Goal: Transaction & Acquisition: Purchase product/service

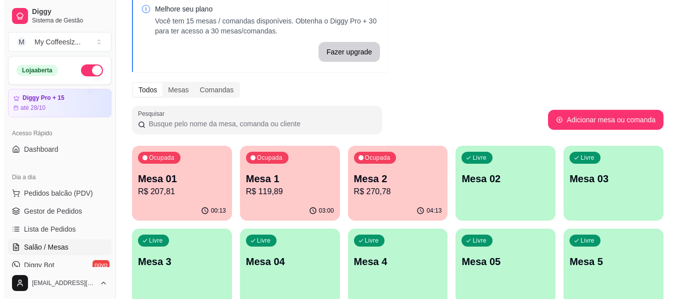
scroll to position [100, 0]
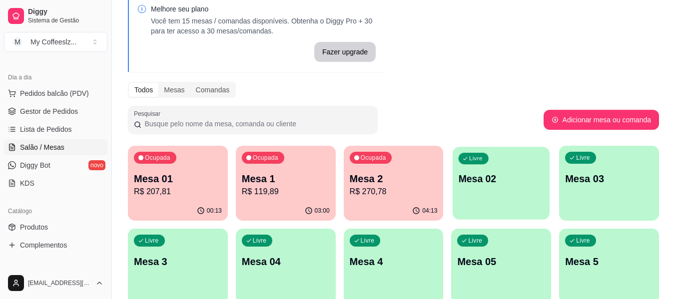
click at [499, 192] on div "Livre Mesa 02" at bounding box center [501, 177] width 97 height 61
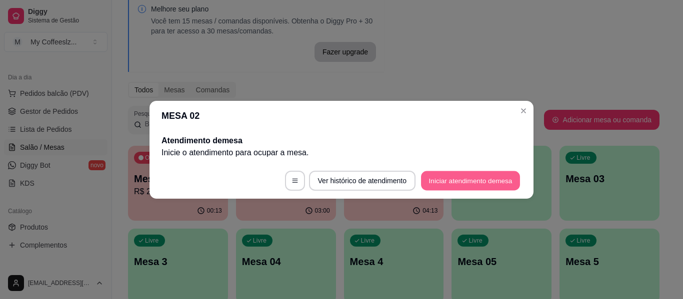
click at [478, 181] on button "Iniciar atendimento de mesa" at bounding box center [470, 180] width 99 height 19
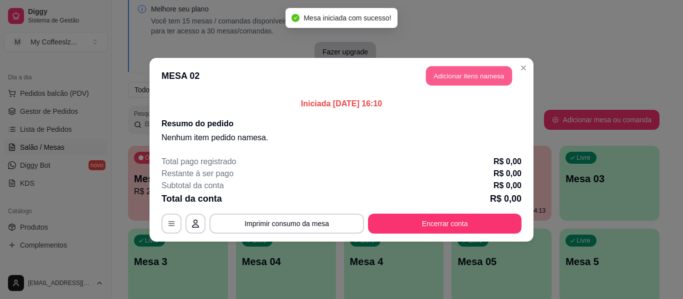
click at [435, 72] on button "Adicionar itens na mesa" at bounding box center [469, 75] width 86 height 19
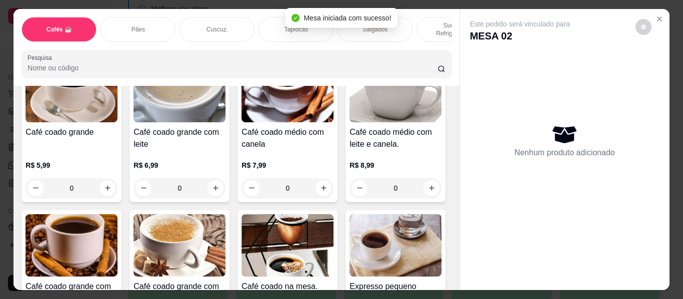
scroll to position [250, 0]
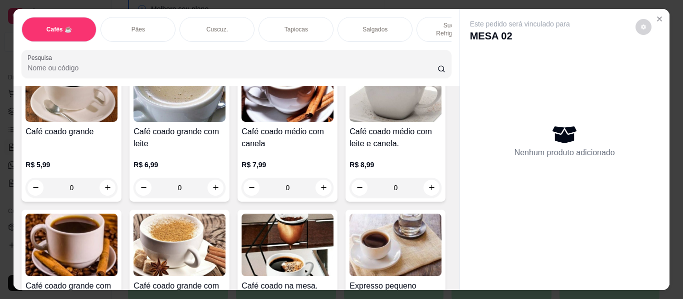
click at [428, 37] on icon "increase-product-quantity" at bounding box center [431, 32] width 7 height 7
type input "1"
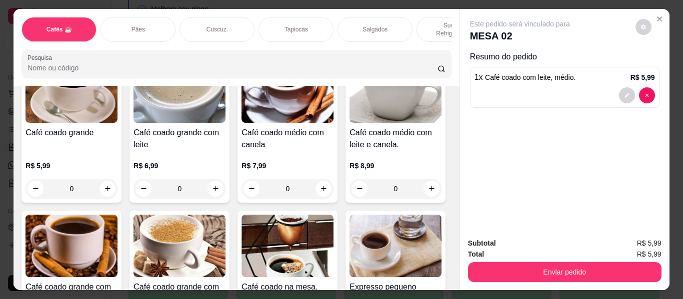
scroll to position [250, 0]
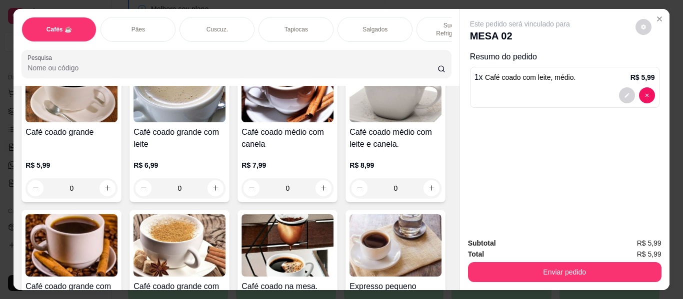
click at [383, 19] on div "Salgados" at bounding box center [374, 29] width 75 height 25
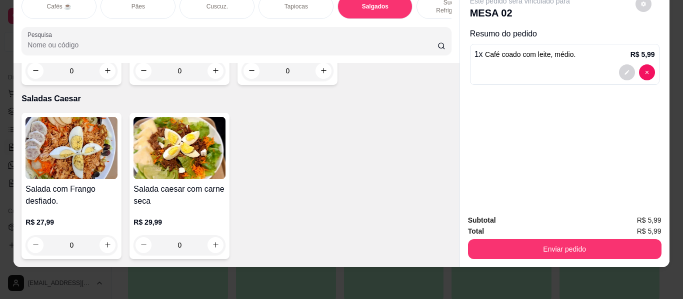
scroll to position [6023, 0]
type input "1"
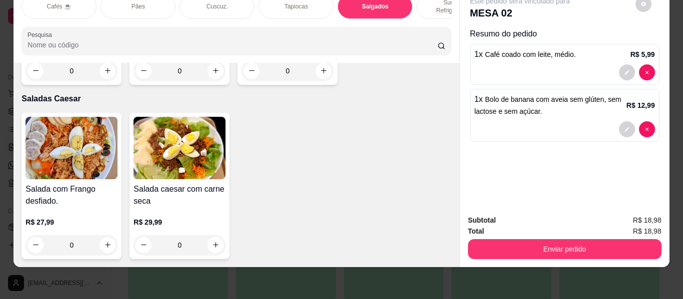
scroll to position [0, 0]
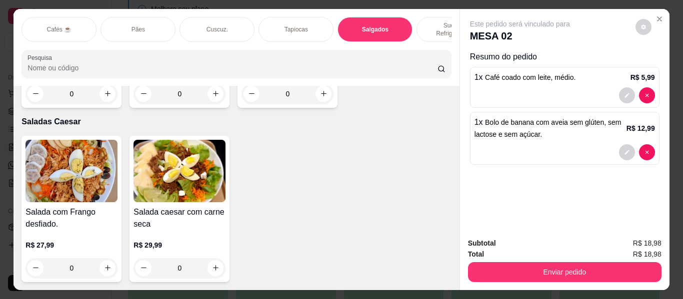
click at [427, 17] on div "Sucos e Refrigerantes" at bounding box center [453, 29] width 75 height 25
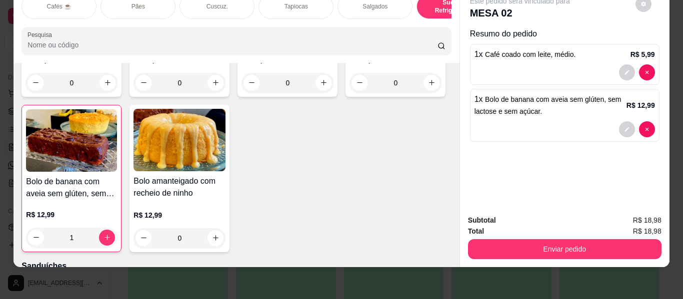
scroll to position [4757, 0]
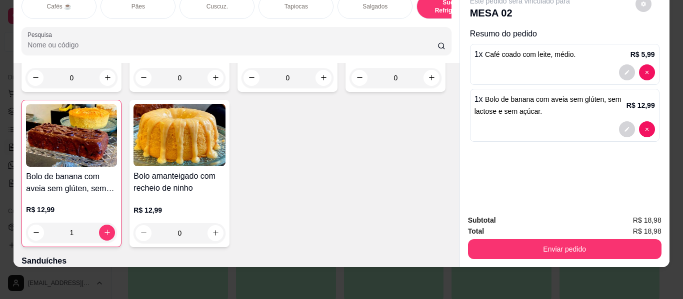
type input "1"
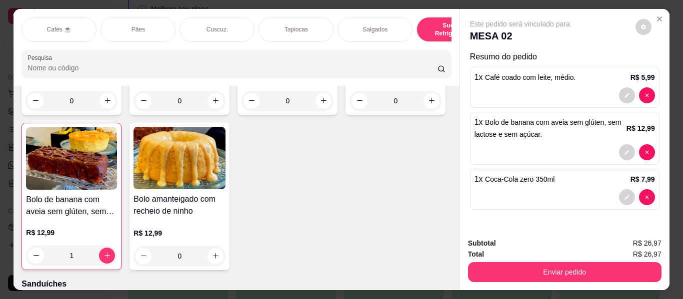
click at [354, 29] on div "Salgados" at bounding box center [374, 29] width 75 height 25
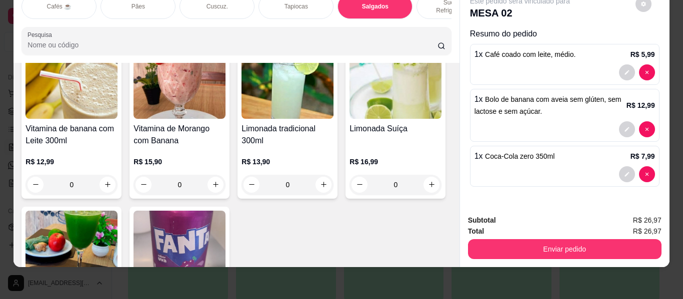
scroll to position [4174, 0]
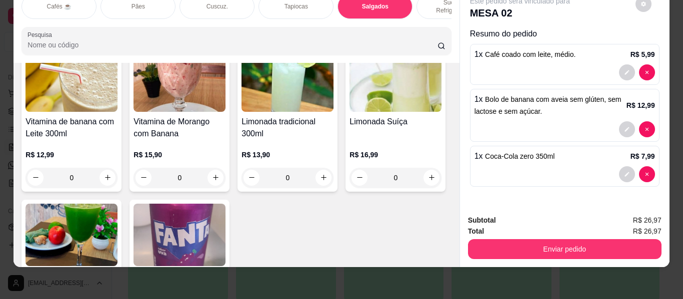
type input "1"
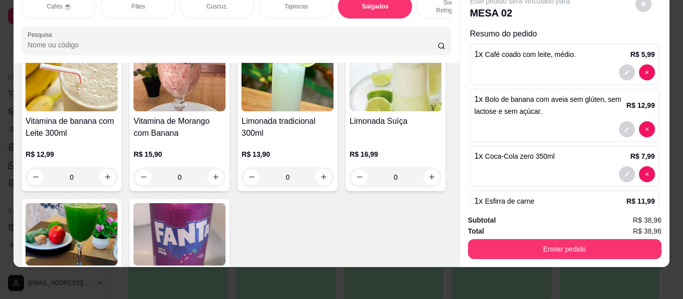
scroll to position [38, 0]
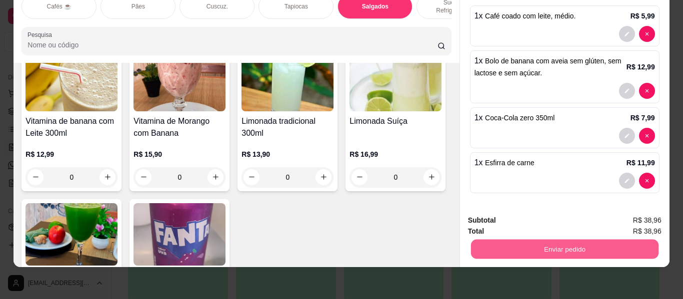
click at [551, 248] on button "Enviar pedido" at bounding box center [563, 249] width 187 height 19
click at [637, 218] on button "Enviar pedido" at bounding box center [635, 221] width 56 height 19
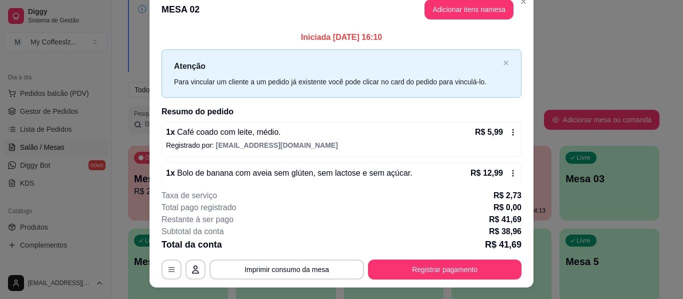
scroll to position [0, 0]
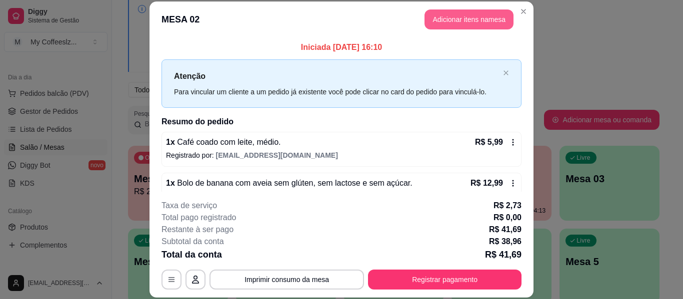
click at [458, 20] on button "Adicionar itens na mesa" at bounding box center [468, 19] width 89 height 20
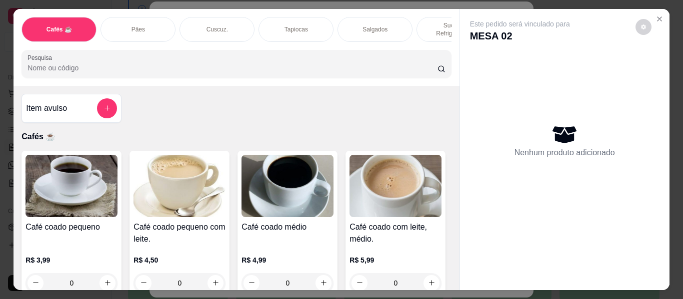
click at [426, 21] on p "Sucos e Refrigerantes" at bounding box center [454, 29] width 58 height 16
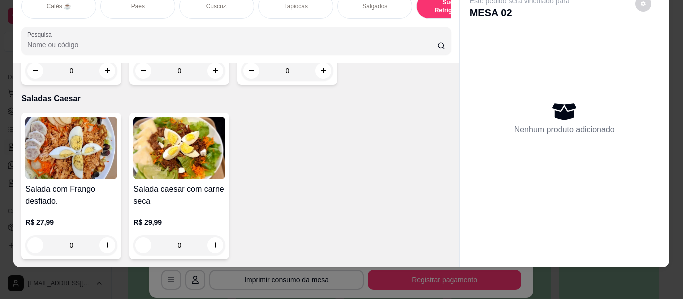
scroll to position [6006, 0]
type input "1"
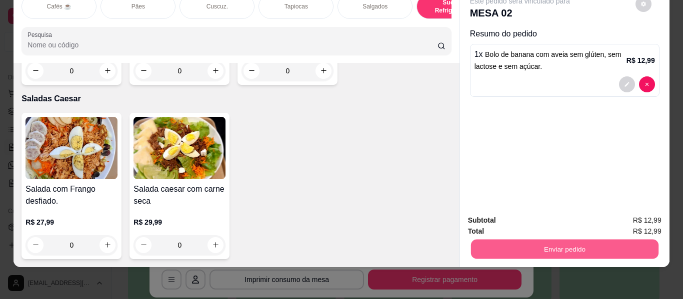
click at [559, 240] on button "Enviar pedido" at bounding box center [563, 249] width 187 height 19
click at [620, 212] on button "Enviar pedido" at bounding box center [635, 216] width 55 height 18
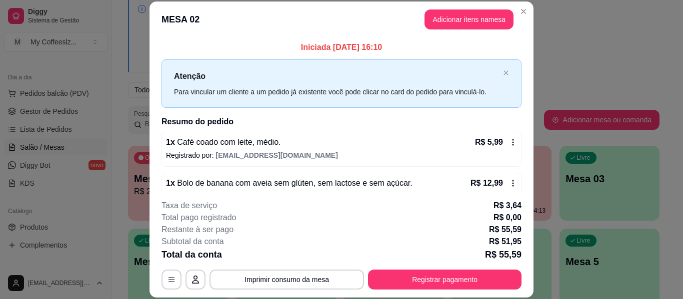
click at [509, 182] on icon at bounding box center [513, 183] width 8 height 8
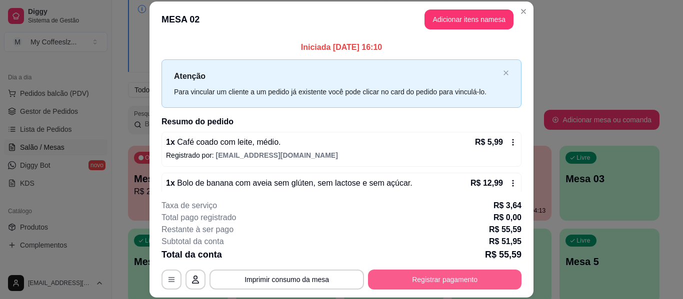
click at [415, 276] on button "Registrar pagamento" at bounding box center [444, 280] width 153 height 20
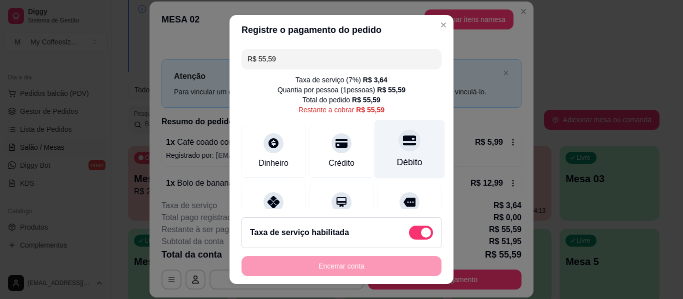
click at [403, 143] on icon at bounding box center [409, 140] width 13 height 10
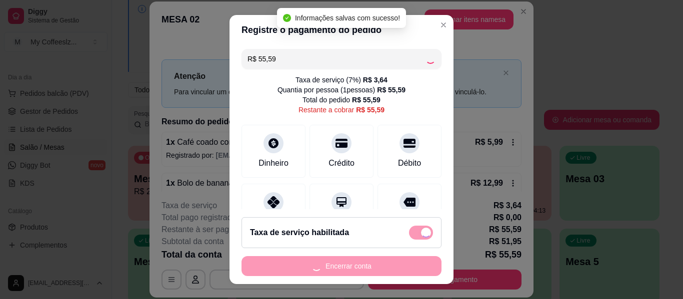
type input "R$ 0,00"
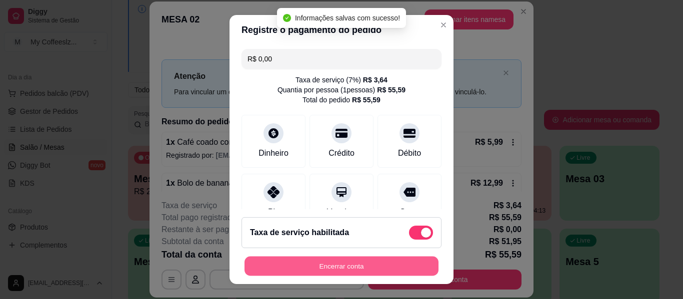
click at [350, 263] on button "Encerrar conta" at bounding box center [341, 266] width 194 height 19
click at [350, 263] on div "Encerrar conta" at bounding box center [341, 266] width 200 height 20
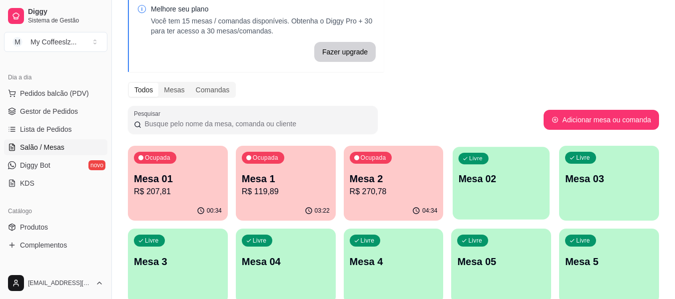
click at [500, 185] on p "Mesa 02" at bounding box center [501, 178] width 85 height 13
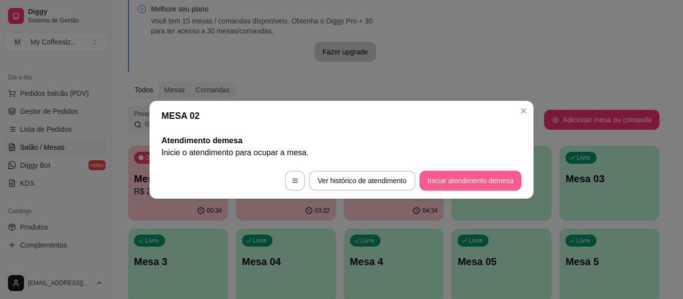
click at [481, 178] on button "Iniciar atendimento de mesa" at bounding box center [470, 181] width 102 height 20
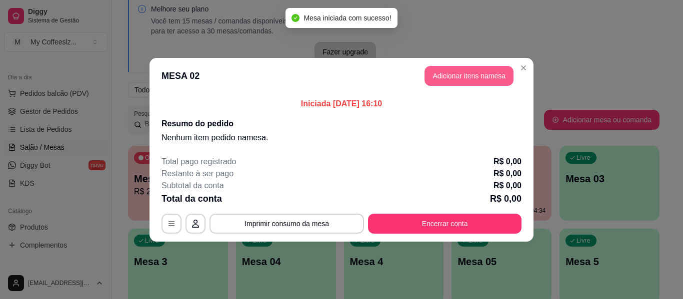
click at [471, 75] on button "Adicionar itens na mesa" at bounding box center [468, 76] width 89 height 20
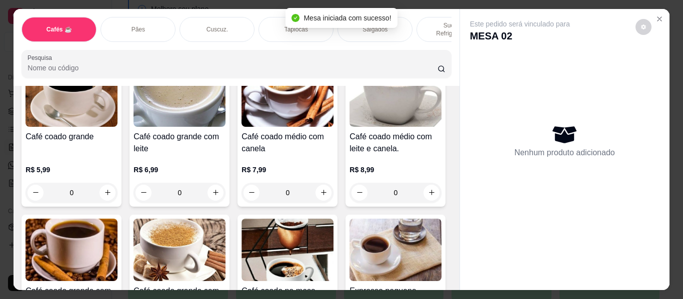
scroll to position [250, 0]
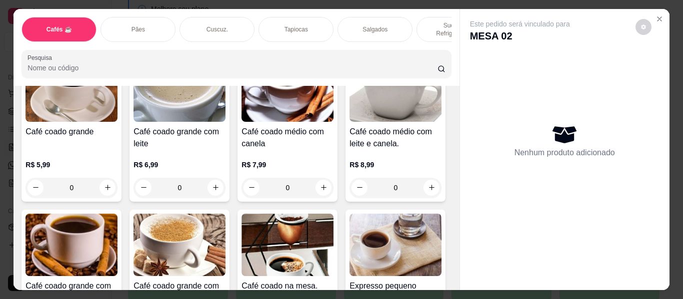
click at [424, 41] on button "increase-product-quantity" at bounding box center [431, 32] width 15 height 15
type input "1"
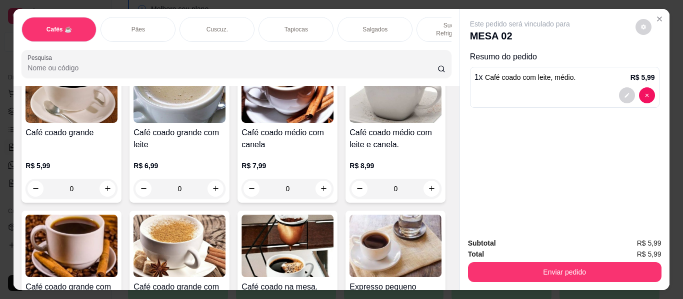
scroll to position [250, 0]
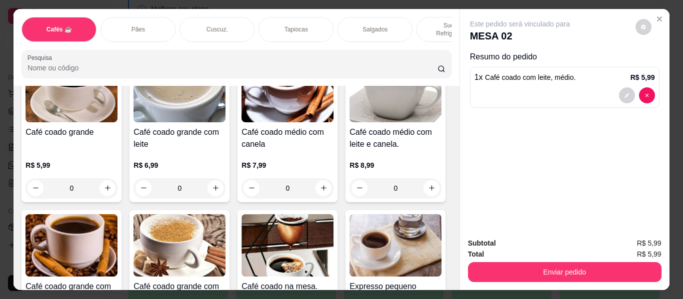
click at [433, 17] on div "Sucos e Refrigerantes" at bounding box center [453, 29] width 75 height 25
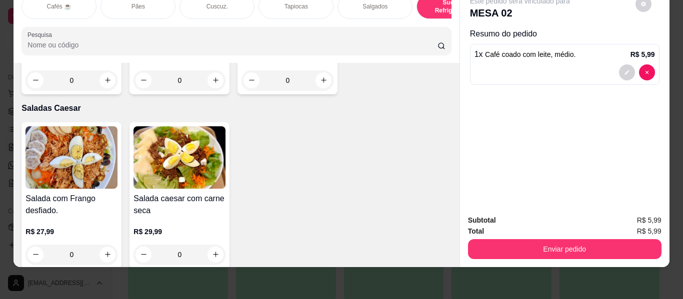
scroll to position [5657, 0]
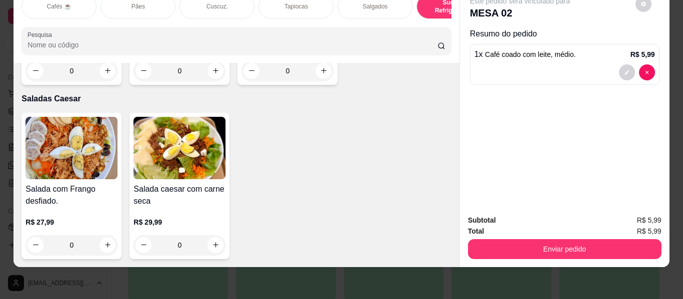
type input "1"
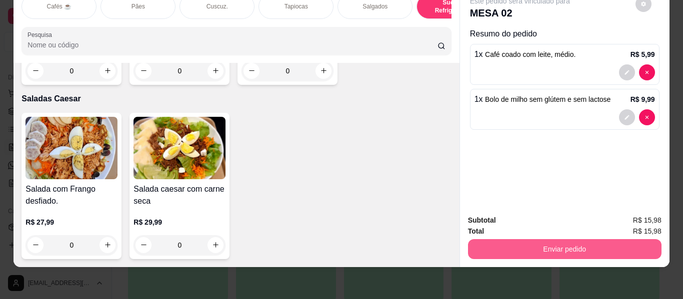
click at [508, 244] on button "Enviar pedido" at bounding box center [564, 249] width 193 height 20
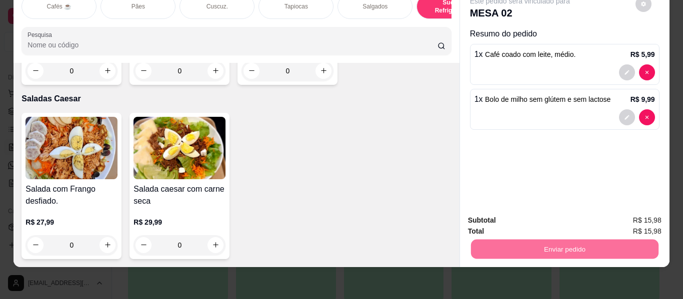
click at [627, 215] on button "Enviar pedido" at bounding box center [635, 216] width 55 height 18
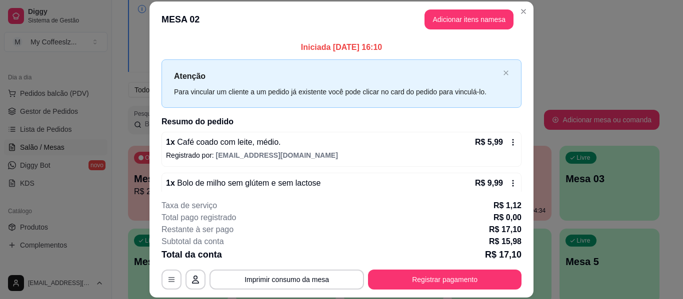
scroll to position [20, 0]
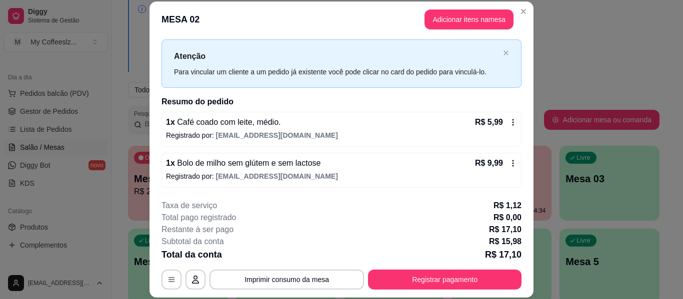
drag, startPoint x: 258, startPoint y: 251, endPoint x: 0, endPoint y: 323, distance: 267.7
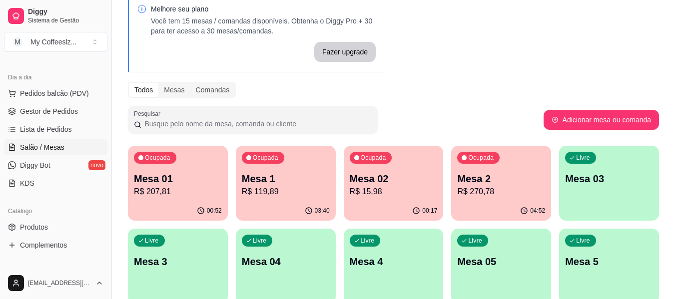
click at [383, 193] on p "R$ 15,98" at bounding box center [394, 192] width 88 height 12
click at [591, 204] on div "Livre Mesa 03" at bounding box center [609, 177] width 100 height 63
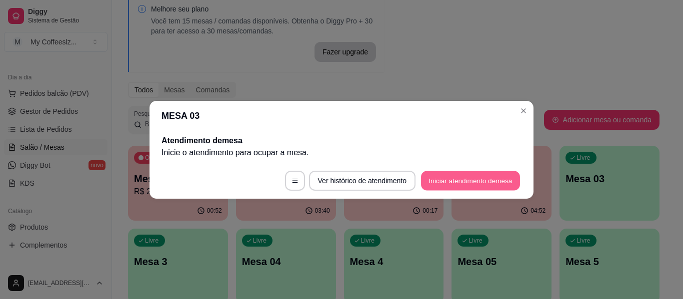
click at [455, 175] on button "Iniciar atendimento de mesa" at bounding box center [470, 180] width 99 height 19
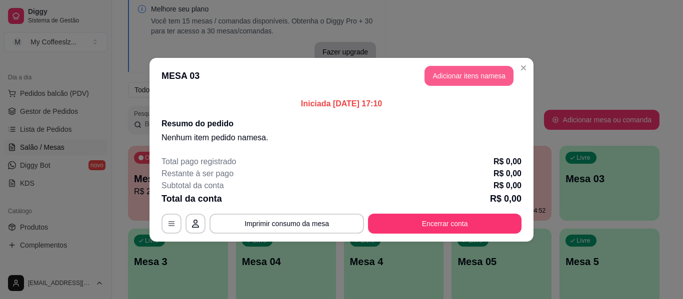
click at [448, 70] on button "Adicionar itens na mesa" at bounding box center [468, 76] width 89 height 20
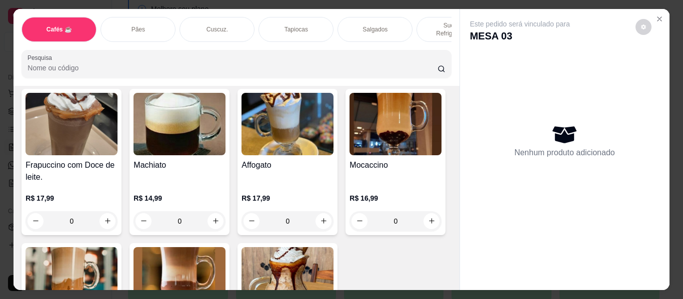
scroll to position [1149, 0]
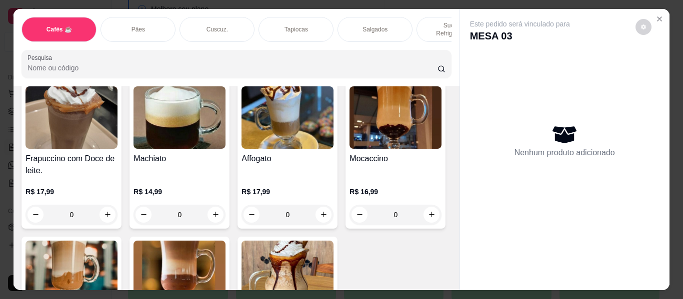
type input "1"
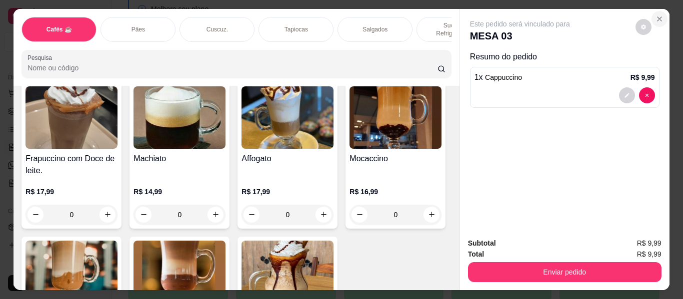
click at [661, 14] on button "Close" at bounding box center [659, 19] width 16 height 16
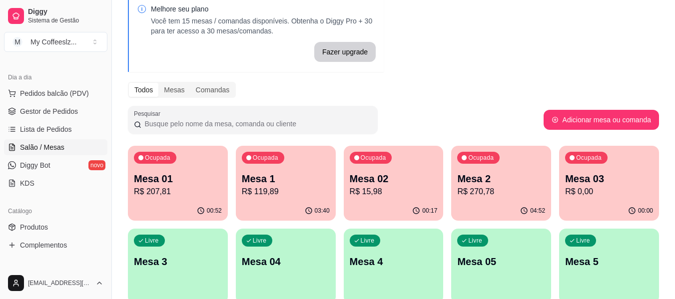
click at [375, 188] on p "R$ 15,98" at bounding box center [394, 192] width 88 height 12
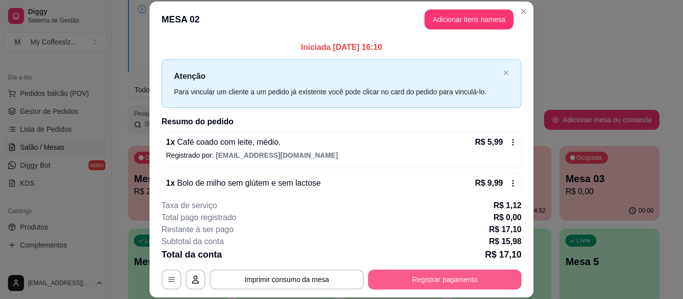
click at [386, 279] on button "Registrar pagamento" at bounding box center [444, 280] width 153 height 20
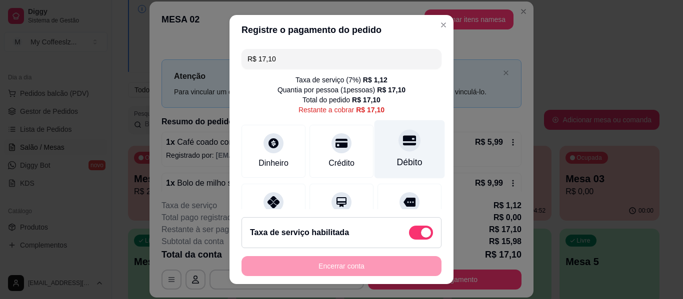
click at [407, 128] on div "Débito" at bounding box center [409, 149] width 70 height 58
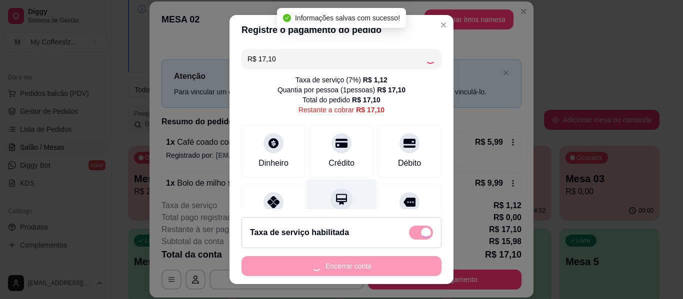
type input "R$ 0,00"
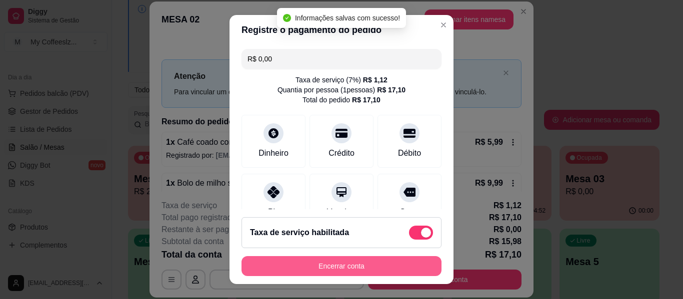
click at [333, 266] on button "Encerrar conta" at bounding box center [341, 266] width 200 height 20
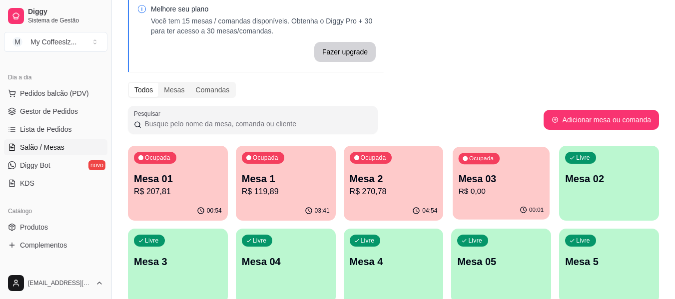
click at [508, 199] on div "Ocupada Mesa 03 R$ 0,00" at bounding box center [501, 174] width 97 height 54
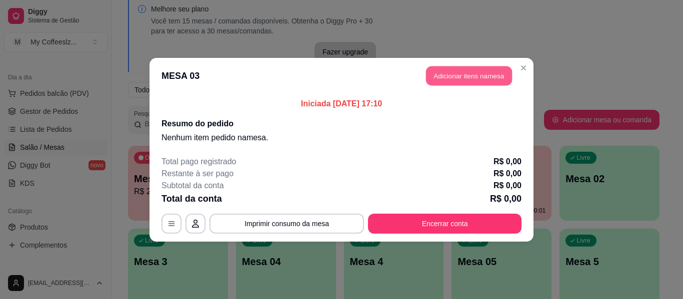
click at [473, 78] on button "Adicionar itens na mesa" at bounding box center [469, 75] width 86 height 19
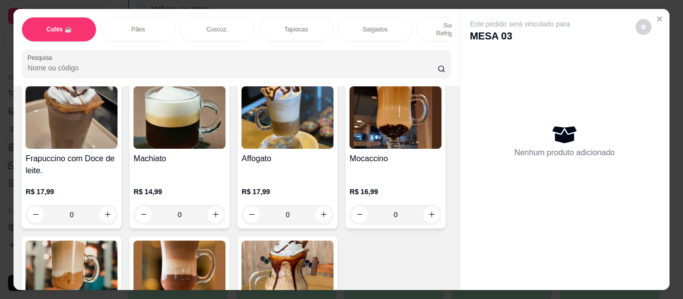
type input "1"
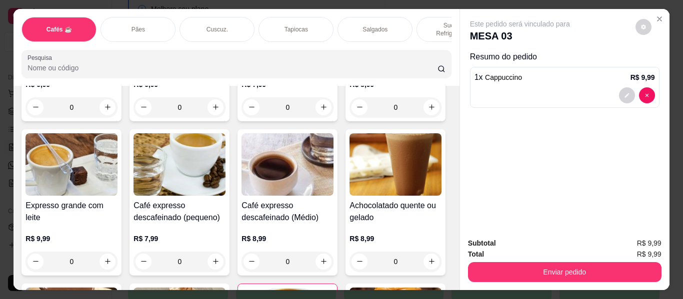
scroll to position [700, 0]
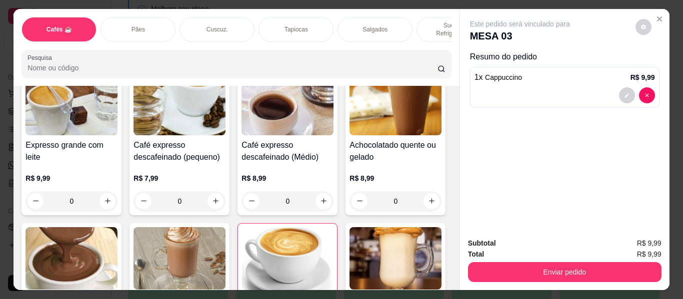
click at [212, 51] on icon "increase-product-quantity" at bounding box center [215, 46] width 7 height 7
type input "1"
click at [435, 21] on p "Sucos e Refrigerantes" at bounding box center [454, 29] width 58 height 16
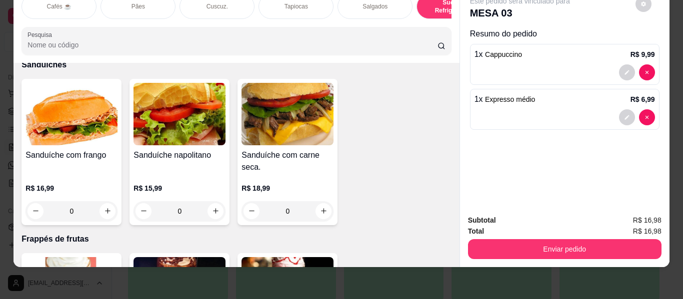
scroll to position [4956, 0]
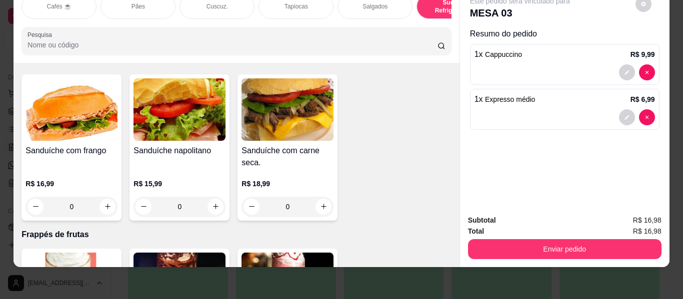
type input "1"
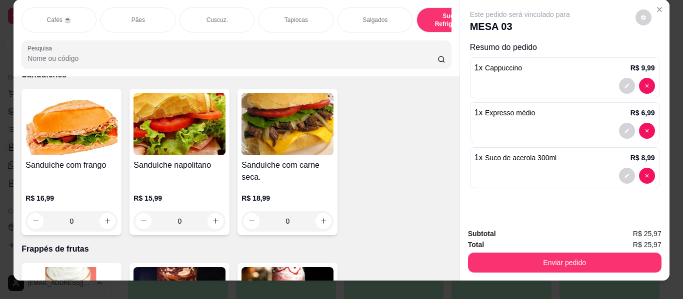
scroll to position [0, 0]
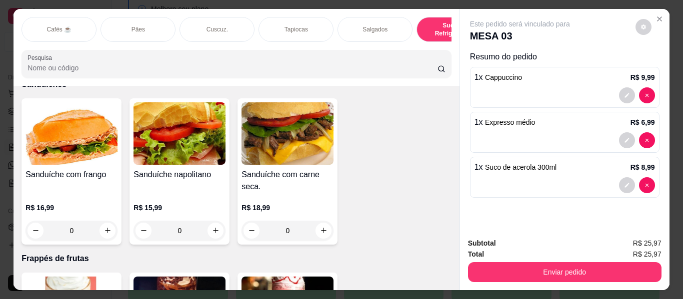
click at [373, 18] on div "Salgados" at bounding box center [374, 29] width 75 height 25
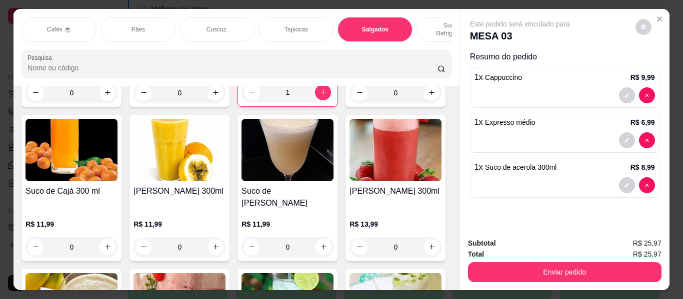
click at [148, 20] on div "Pães" at bounding box center [137, 29] width 75 height 25
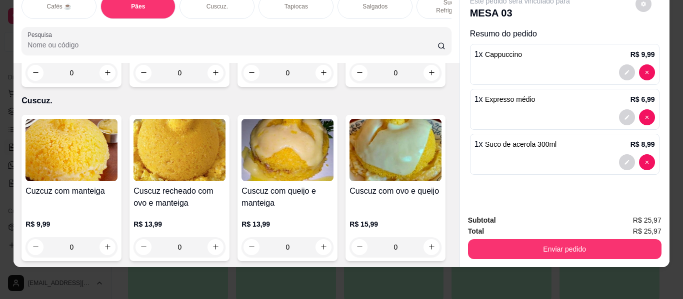
type input "1"
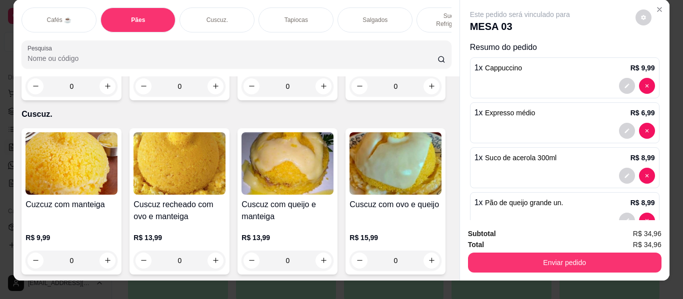
scroll to position [0, 0]
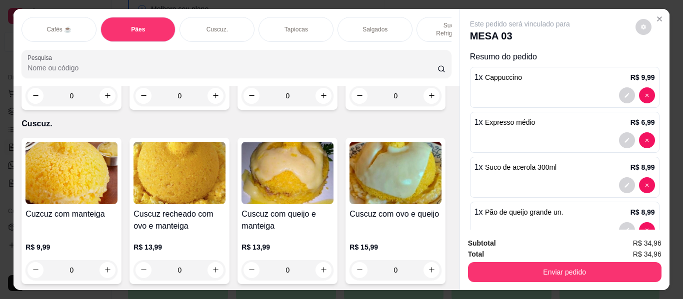
drag, startPoint x: 377, startPoint y: 22, endPoint x: 283, endPoint y: 112, distance: 130.1
click at [377, 25] on p "Salgados" at bounding box center [374, 29] width 25 height 8
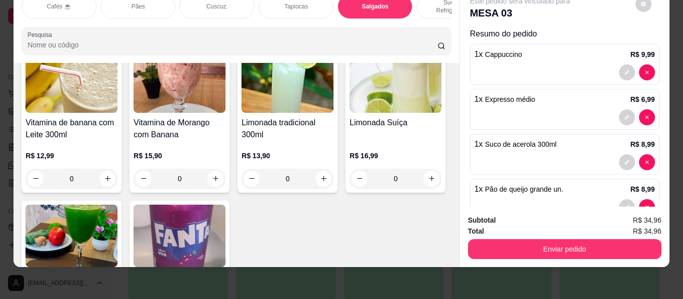
scroll to position [4323, 0]
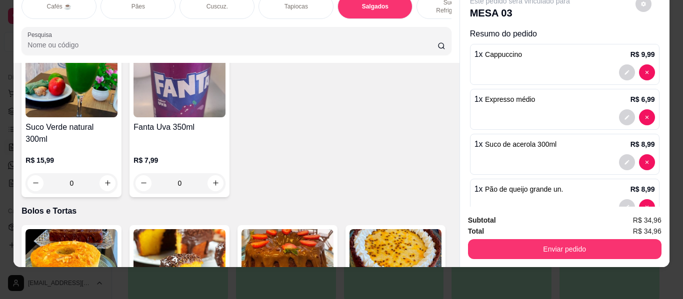
type input "1"
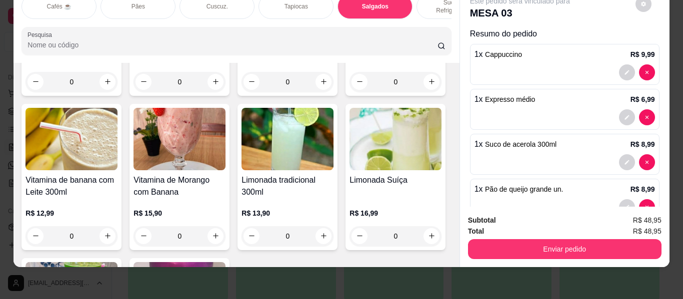
scroll to position [4173, 0]
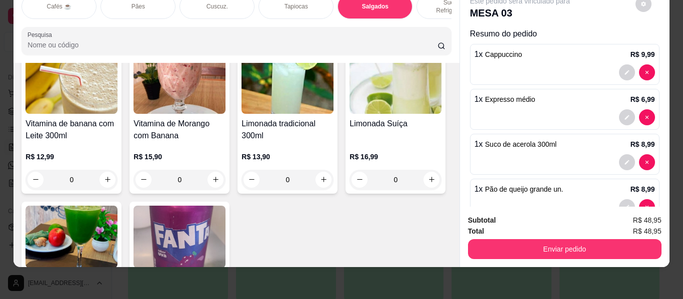
type input "1"
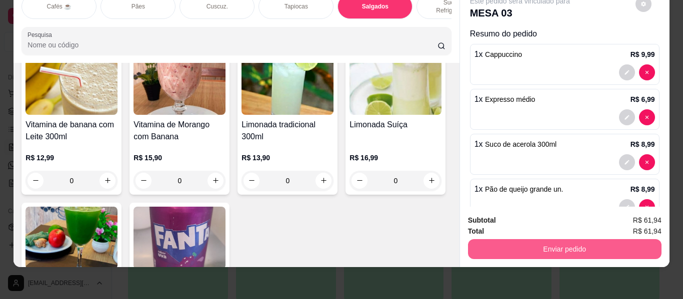
click at [484, 239] on button "Enviar pedido" at bounding box center [564, 249] width 193 height 20
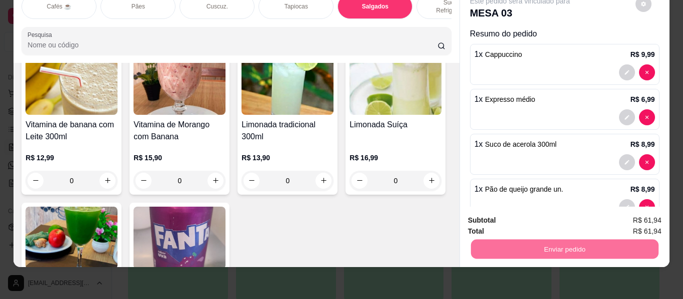
click at [629, 212] on button "Enviar pedido" at bounding box center [635, 216] width 55 height 18
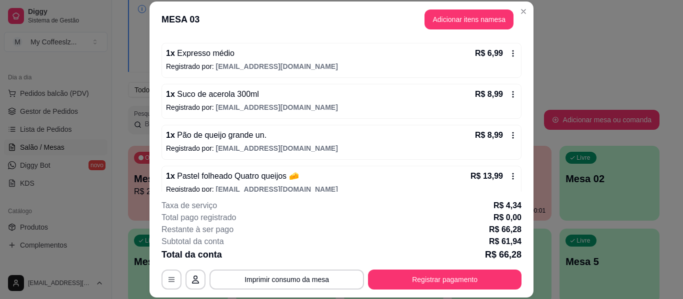
scroll to position [184, 0]
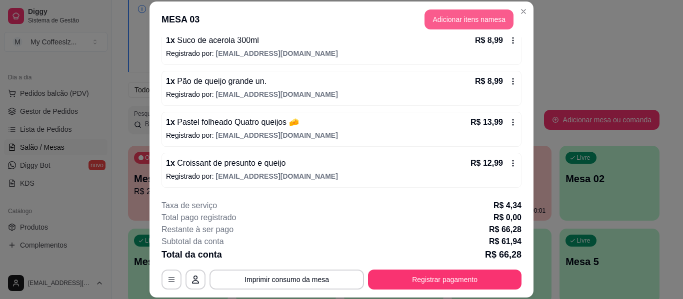
click at [443, 21] on button "Adicionar itens na mesa" at bounding box center [468, 19] width 89 height 20
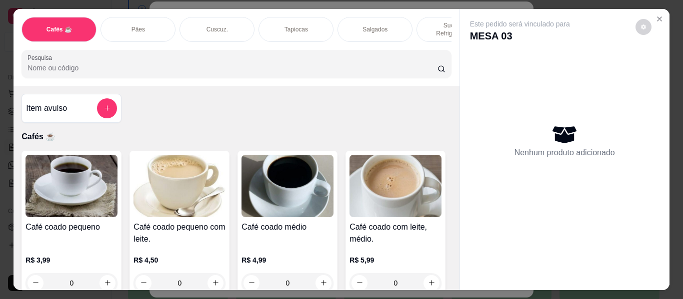
click at [438, 21] on p "Sucos e Refrigerantes" at bounding box center [454, 29] width 58 height 16
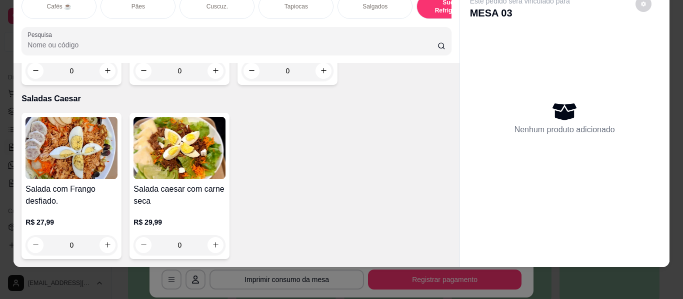
scroll to position [6055, 0]
type input "1"
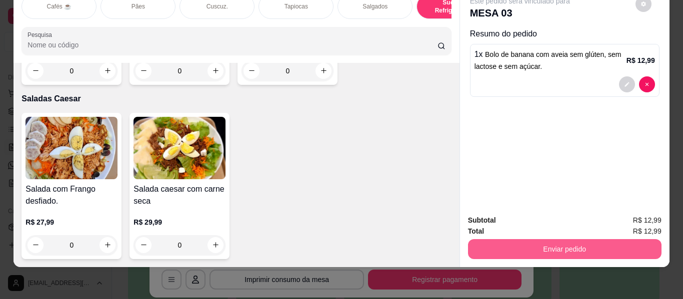
click at [559, 239] on button "Enviar pedido" at bounding box center [564, 249] width 193 height 20
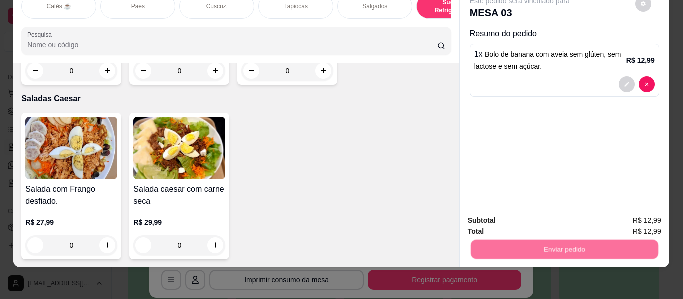
click at [615, 212] on button "Enviar pedido" at bounding box center [635, 216] width 56 height 19
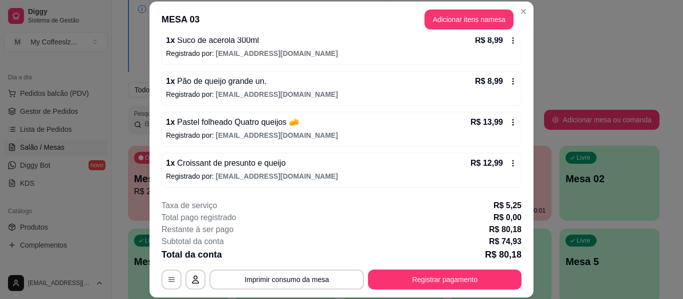
scroll to position [225, 0]
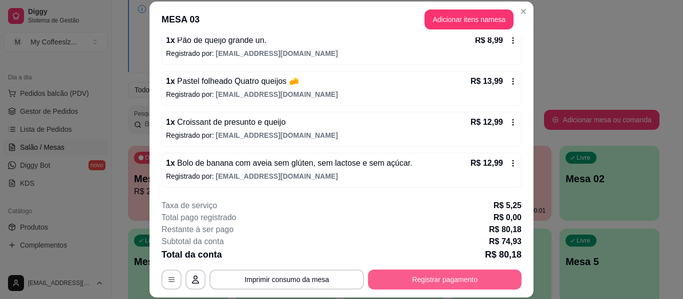
click at [400, 278] on button "Registrar pagamento" at bounding box center [444, 280] width 153 height 20
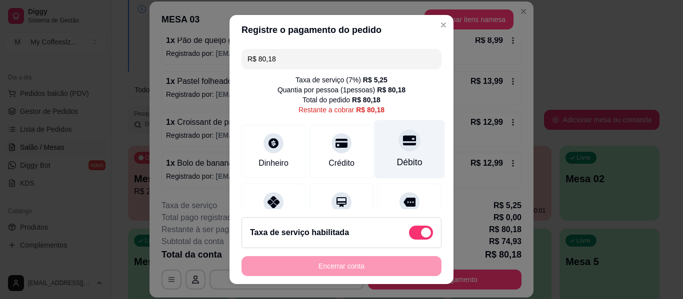
drag, startPoint x: 401, startPoint y: 141, endPoint x: 404, endPoint y: 164, distance: 23.1
click at [402, 141] on div at bounding box center [409, 140] width 22 height 22
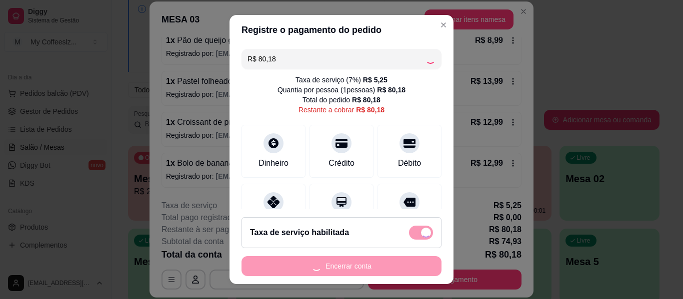
type input "R$ 0,00"
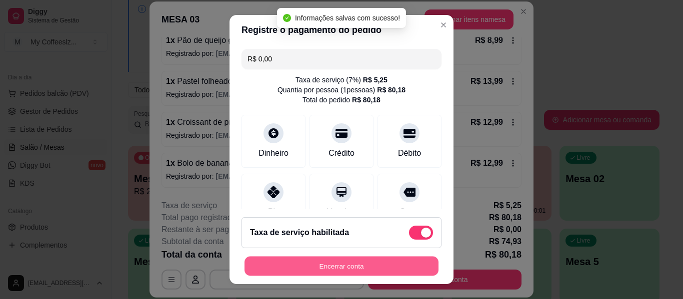
click at [314, 268] on button "Encerrar conta" at bounding box center [341, 266] width 194 height 19
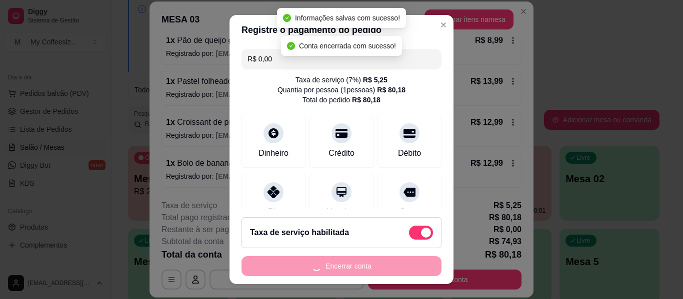
scroll to position [0, 0]
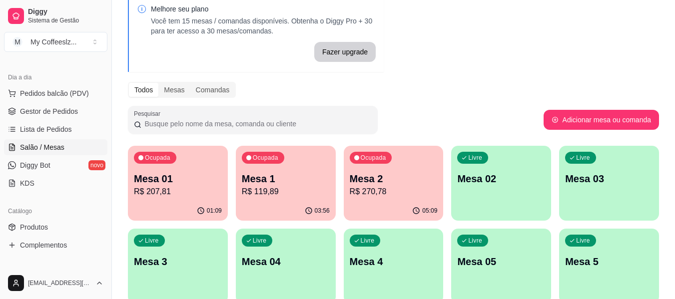
click at [498, 203] on div "Livre Mesa 02" at bounding box center [501, 177] width 100 height 63
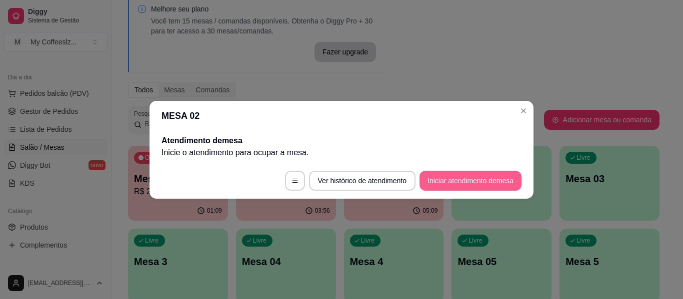
click at [491, 186] on button "Iniciar atendimento de mesa" at bounding box center [470, 181] width 102 height 20
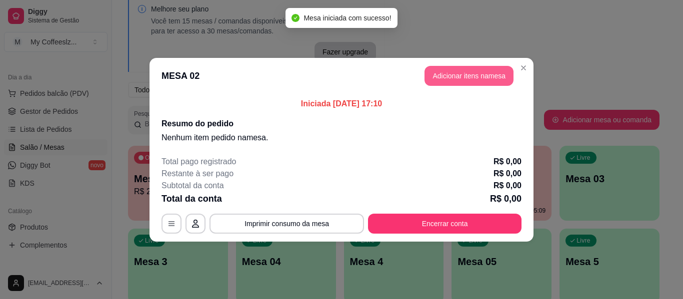
click at [445, 71] on button "Adicionar itens na mesa" at bounding box center [468, 76] width 89 height 20
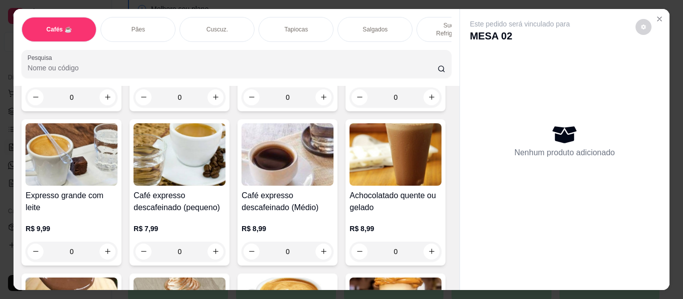
scroll to position [650, 0]
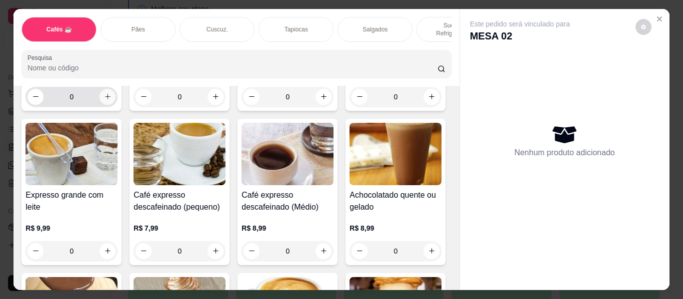
click at [104, 100] on icon "increase-product-quantity" at bounding box center [107, 96] width 7 height 7
type input "1"
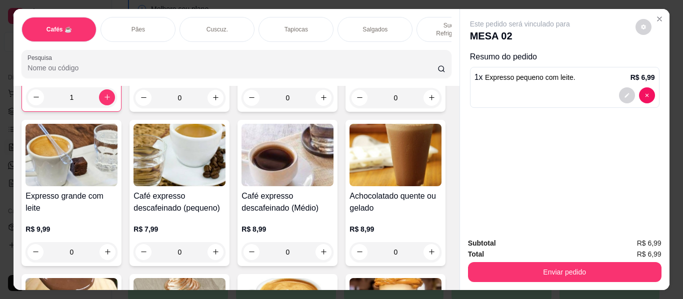
click at [419, 21] on div "Sucos e Refrigerantes" at bounding box center [453, 29] width 75 height 25
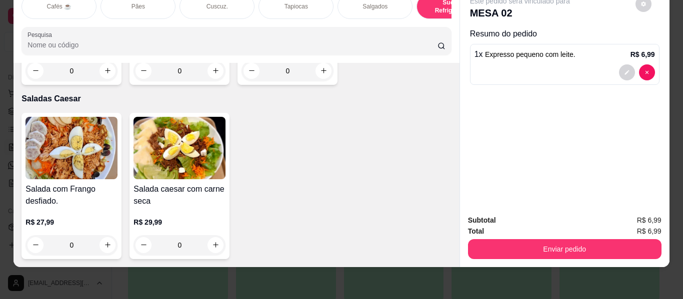
scroll to position [5957, 0]
type input "1"
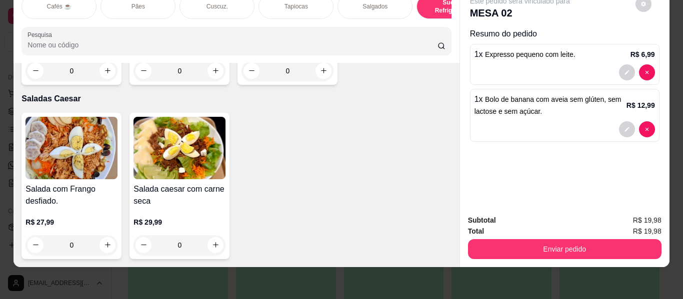
scroll to position [0, 0]
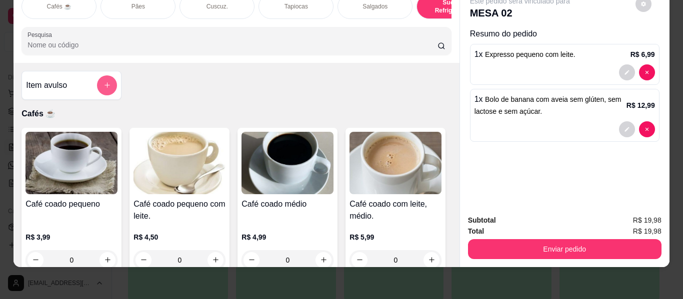
click at [102, 77] on button "add-separate-item" at bounding box center [107, 85] width 20 height 20
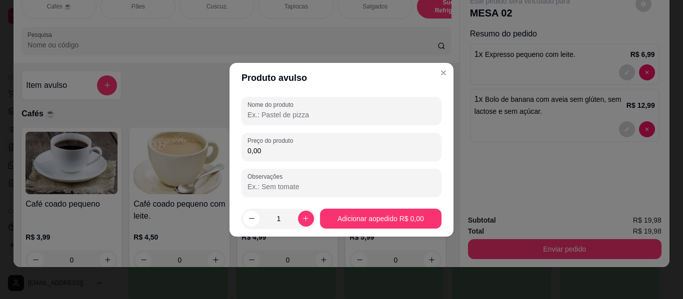
click at [270, 112] on input "Nome do produto" at bounding box center [341, 115] width 188 height 10
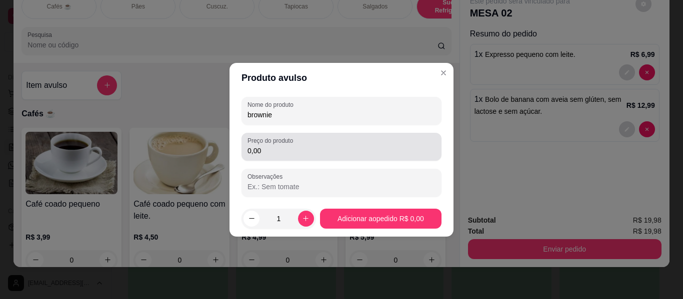
type input "brownie"
click at [279, 155] on input "0,00" at bounding box center [341, 151] width 188 height 10
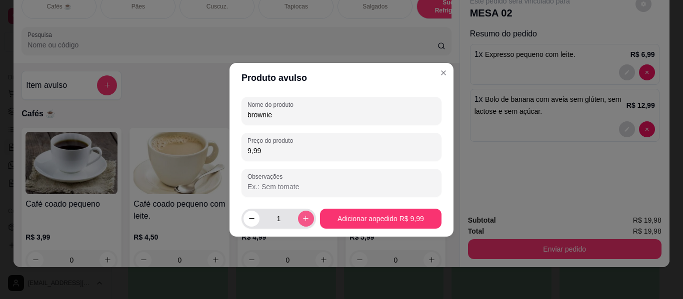
type input "9,99"
click at [304, 217] on icon "increase-product-quantity" at bounding box center [305, 218] width 7 height 7
type input "2"
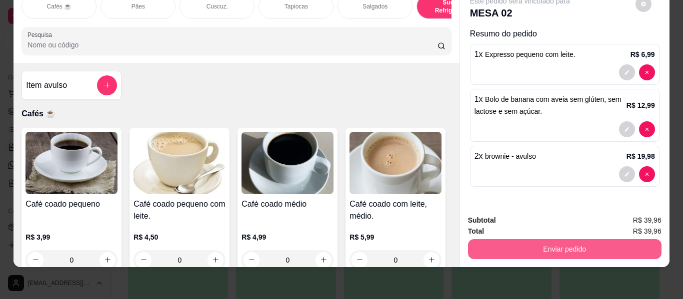
click at [511, 239] on button "Enviar pedido" at bounding box center [564, 249] width 193 height 20
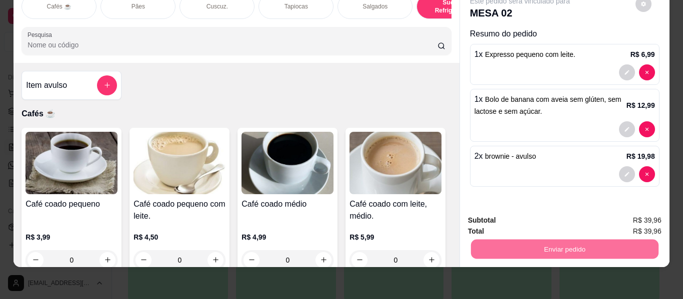
click at [634, 214] on button "Enviar pedido" at bounding box center [635, 216] width 56 height 19
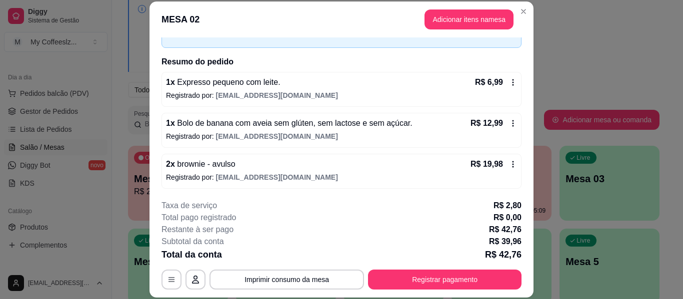
scroll to position [61, 0]
click at [341, 158] on div "2 x brownie - avulso R$ 19,98" at bounding box center [341, 163] width 351 height 12
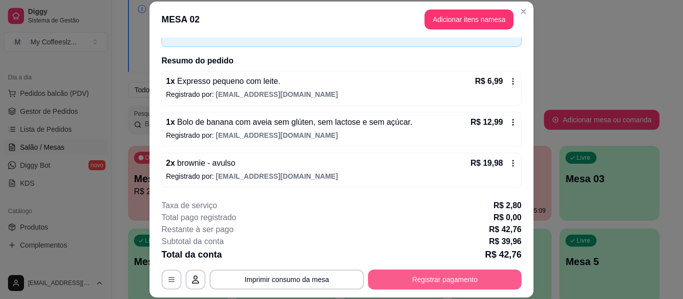
click at [407, 279] on button "Registrar pagamento" at bounding box center [444, 280] width 153 height 20
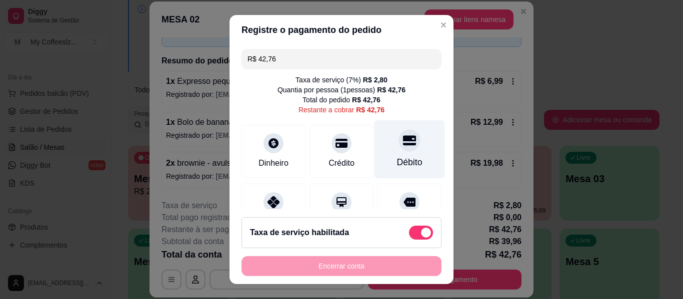
click at [403, 137] on icon at bounding box center [409, 140] width 13 height 13
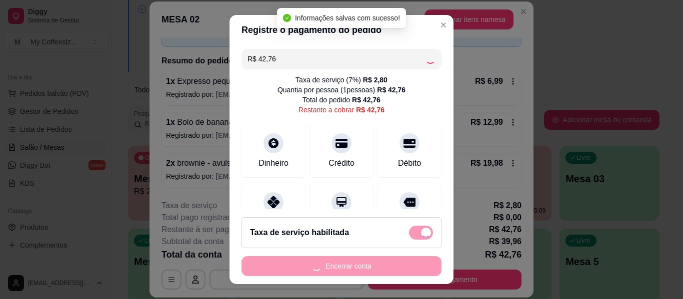
type input "R$ 0,00"
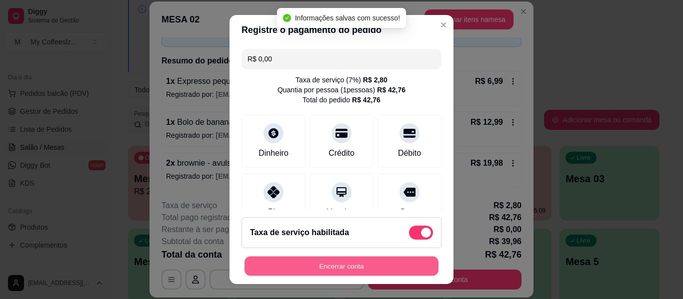
click at [309, 269] on button "Encerrar conta" at bounding box center [341, 266] width 194 height 19
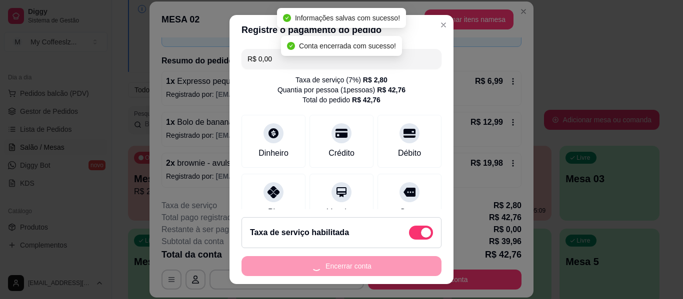
scroll to position [0, 0]
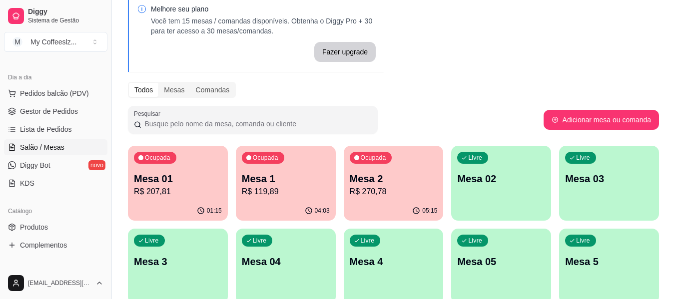
click at [593, 196] on div "Livre Mesa 03" at bounding box center [609, 177] width 100 height 63
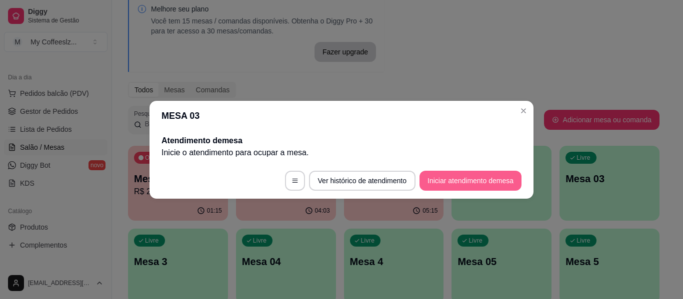
click at [461, 183] on button "Iniciar atendimento de mesa" at bounding box center [470, 181] width 102 height 20
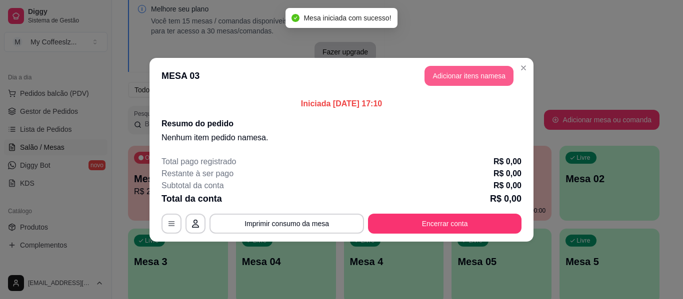
click at [460, 73] on button "Adicionar itens na mesa" at bounding box center [468, 76] width 89 height 20
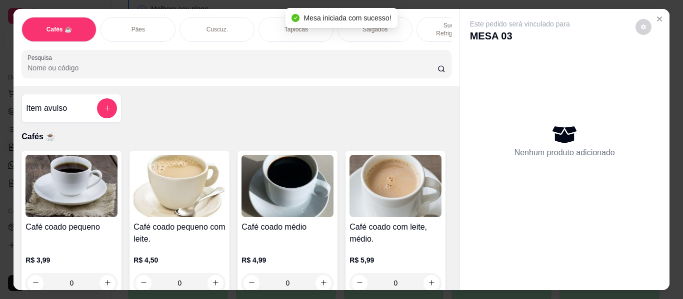
scroll to position [200, 0]
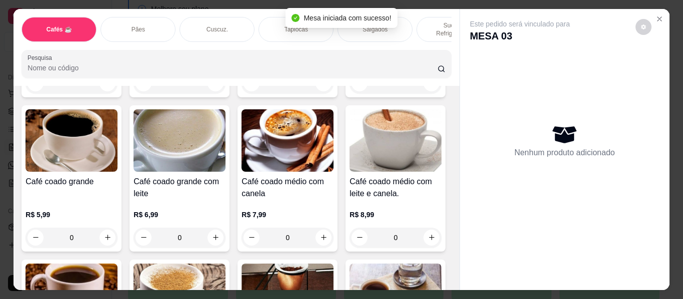
click at [405, 20] on div "Salgados" at bounding box center [374, 29] width 75 height 25
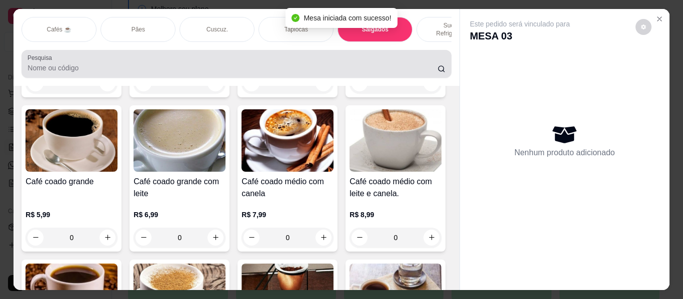
scroll to position [27, 0]
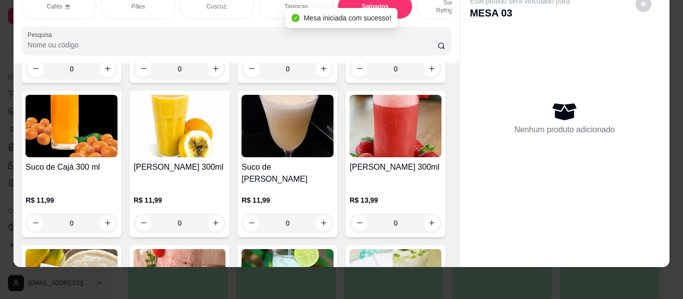
type input "1"
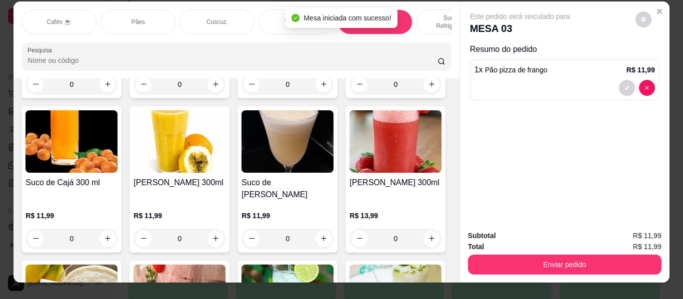
scroll to position [0, 0]
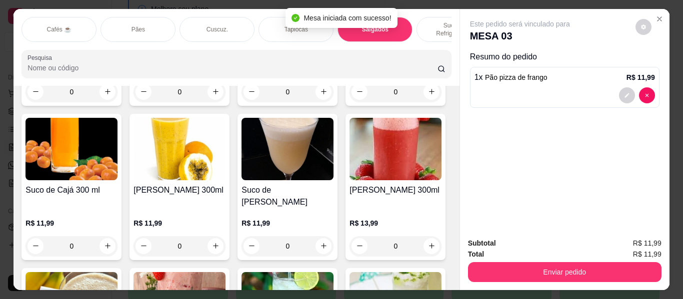
click at [433, 21] on p "Sucos e Refrigerantes" at bounding box center [454, 29] width 58 height 16
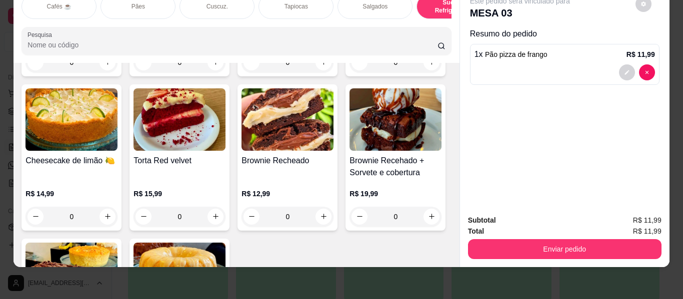
scroll to position [4606, 0]
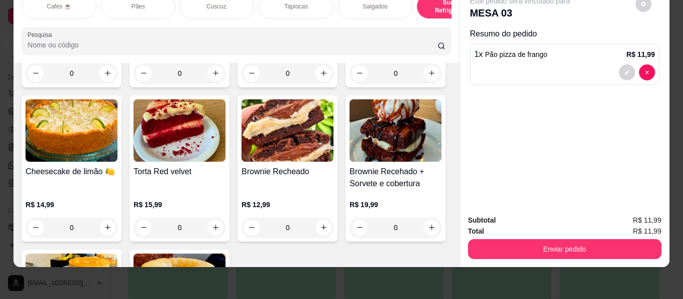
type input "1"
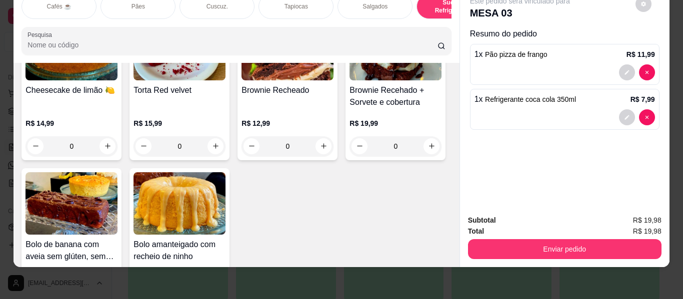
scroll to position [4706, 0]
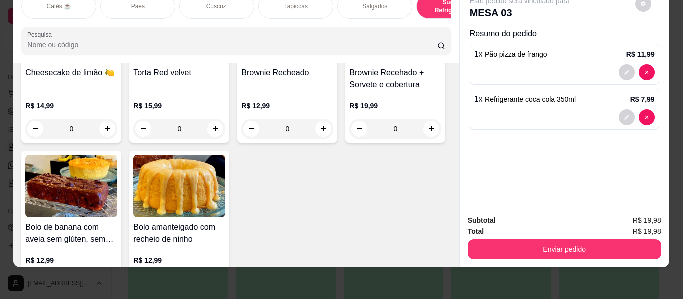
type input "1"
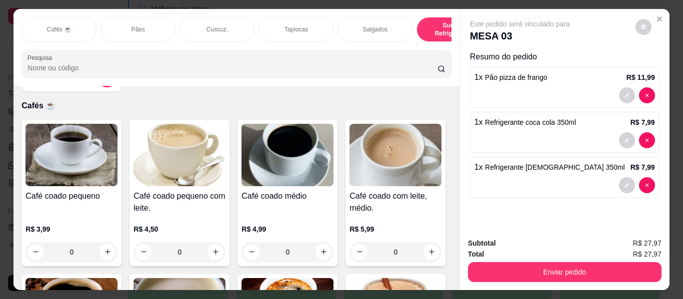
scroll to position [0, 0]
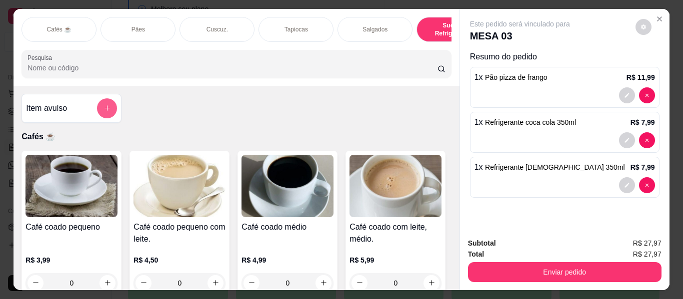
click at [105, 111] on icon "add-separate-item" at bounding box center [106, 107] width 7 height 7
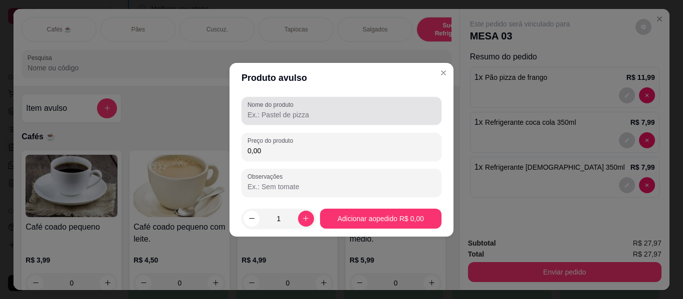
click at [293, 118] on input "Nome do produto" at bounding box center [341, 115] width 188 height 10
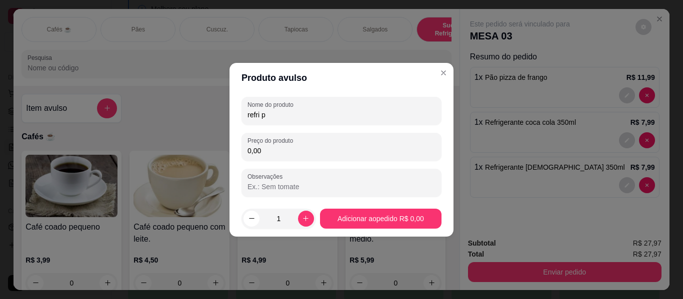
type input "refri p"
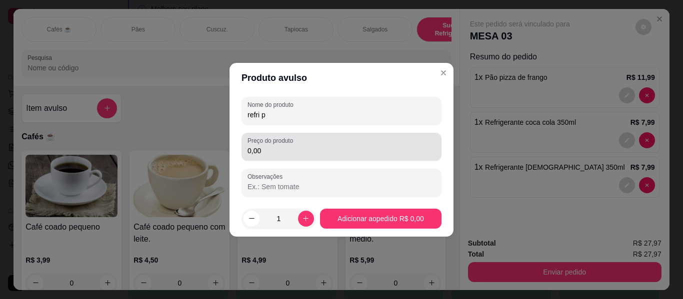
click at [293, 156] on div "0,00" at bounding box center [341, 147] width 188 height 20
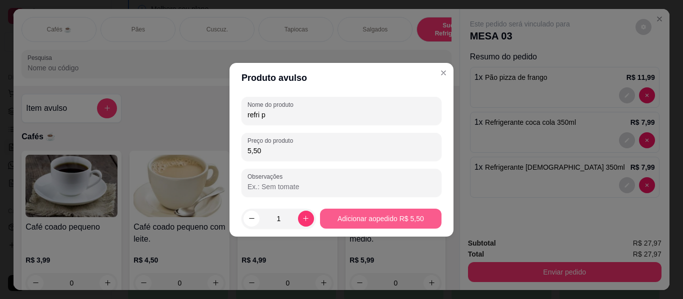
type input "5,50"
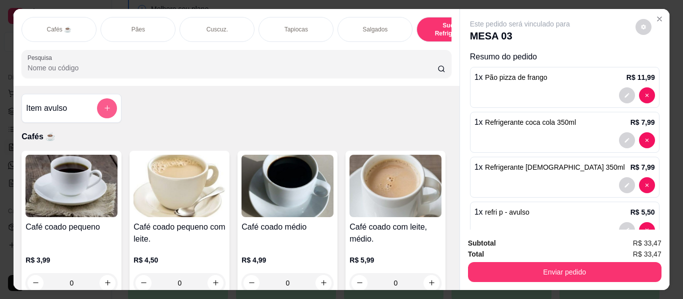
click at [103, 112] on icon "add-separate-item" at bounding box center [106, 107] width 7 height 7
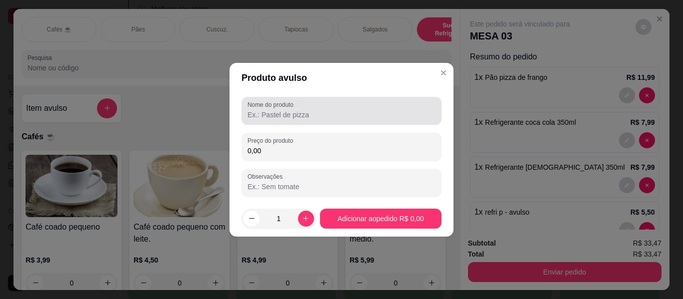
click at [252, 105] on label "Nome do produto" at bounding box center [271, 104] width 49 height 8
click at [252, 110] on input "Nome do produto" at bounding box center [341, 115] width 188 height 10
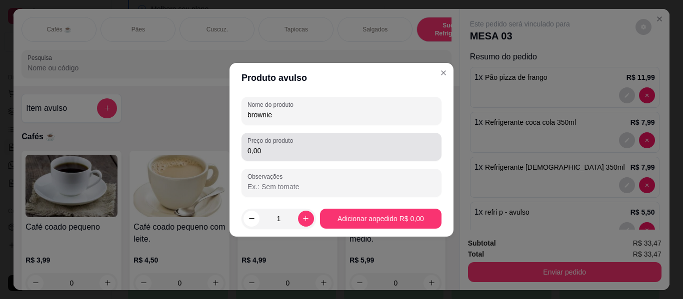
type input "brownie"
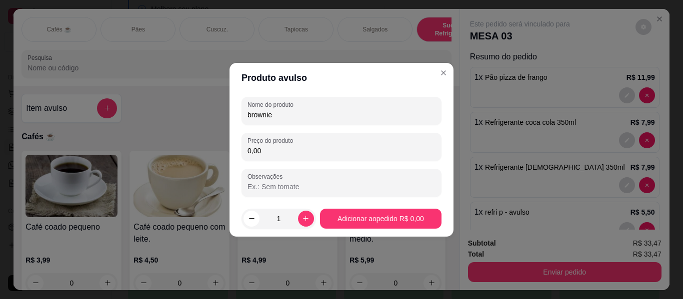
click at [279, 146] on input "0,00" at bounding box center [341, 151] width 188 height 10
type input "9,99"
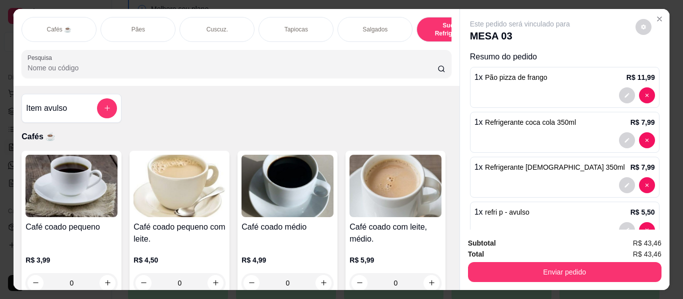
click at [434, 25] on p "Sucos e Refrigerantes" at bounding box center [454, 29] width 58 height 16
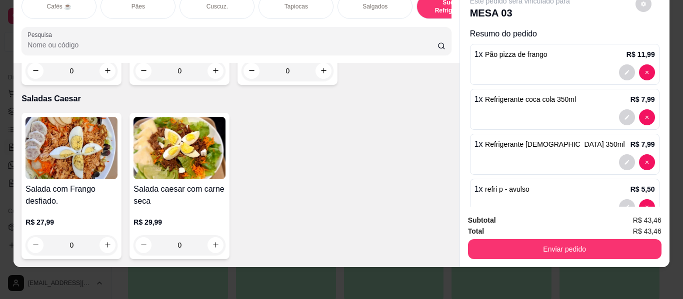
scroll to position [5756, 0]
type input "1"
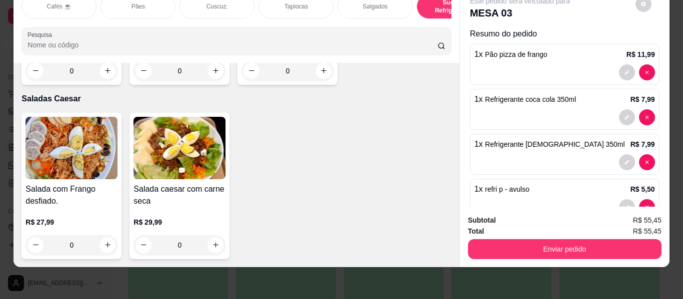
type input "1"
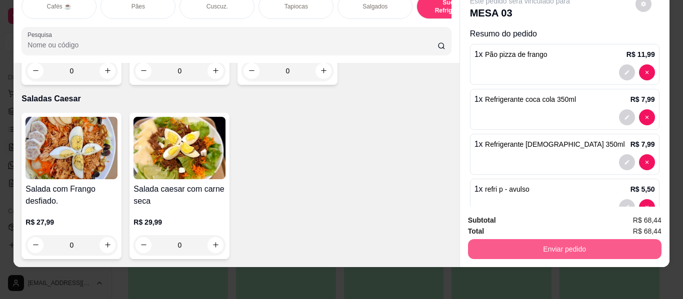
click at [473, 242] on button "Enviar pedido" at bounding box center [564, 249] width 193 height 20
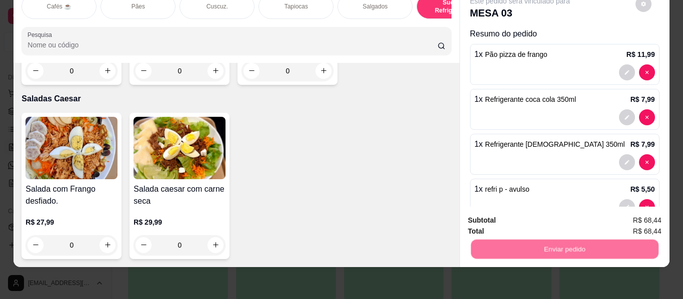
click at [626, 218] on button "Enviar pedido" at bounding box center [635, 216] width 56 height 19
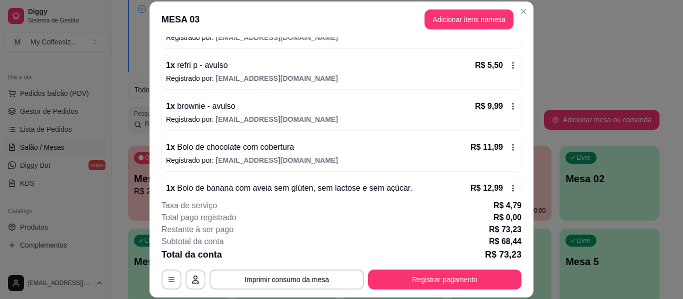
scroll to position [225, 0]
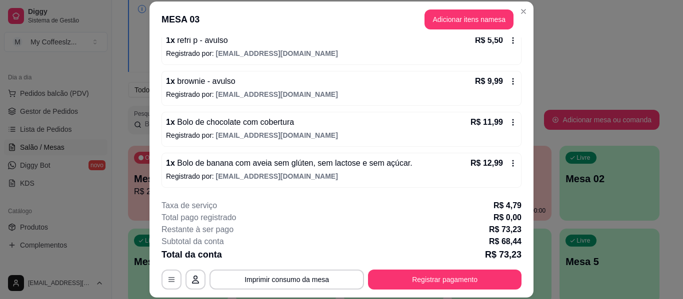
click at [269, 172] on span "[EMAIL_ADDRESS][DOMAIN_NAME]" at bounding box center [277, 176] width 122 height 8
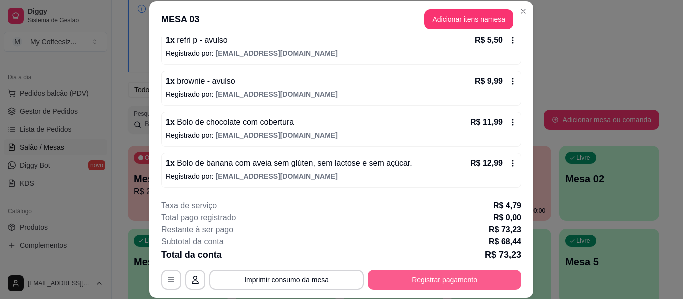
click at [438, 278] on button "Registrar pagamento" at bounding box center [444, 280] width 153 height 20
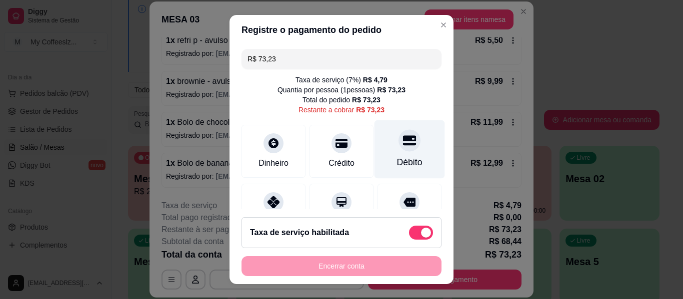
click at [403, 141] on icon at bounding box center [409, 140] width 13 height 10
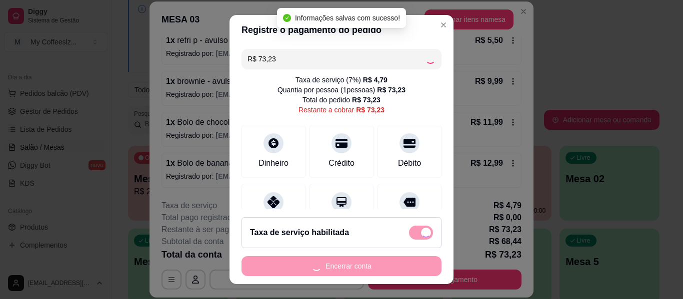
type input "R$ 0,00"
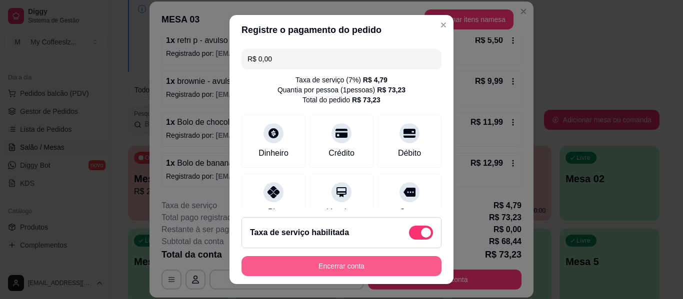
click at [342, 266] on button "Encerrar conta" at bounding box center [341, 266] width 200 height 20
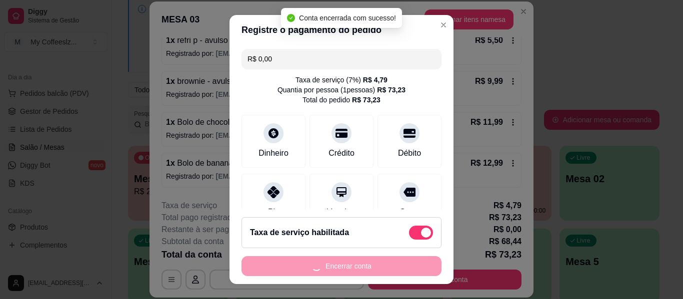
scroll to position [0, 0]
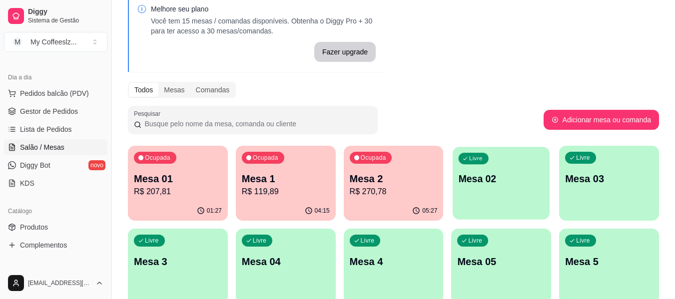
click at [483, 198] on div "Livre Mesa 02" at bounding box center [501, 177] width 97 height 61
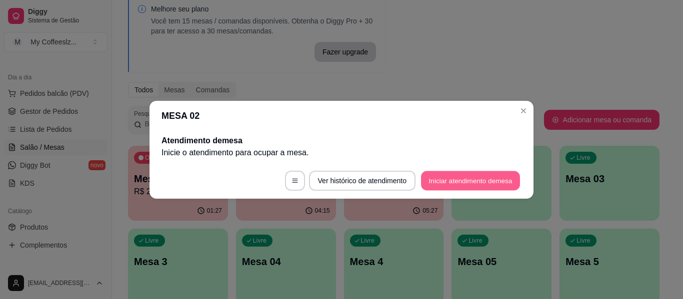
click at [492, 172] on button "Iniciar atendimento de mesa" at bounding box center [470, 180] width 99 height 19
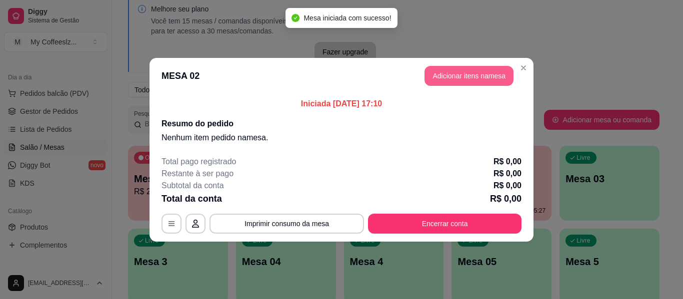
click at [475, 70] on button "Adicionar itens na mesa" at bounding box center [468, 76] width 89 height 20
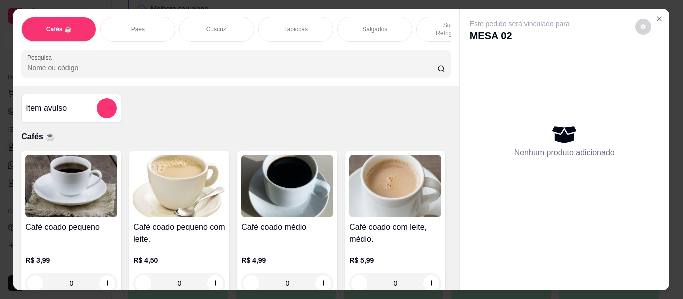
click at [417, 17] on div "Sucos e Refrigerantes" at bounding box center [453, 29] width 75 height 25
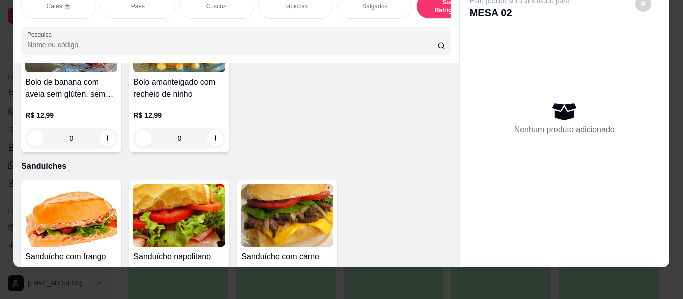
scroll to position [4756, 0]
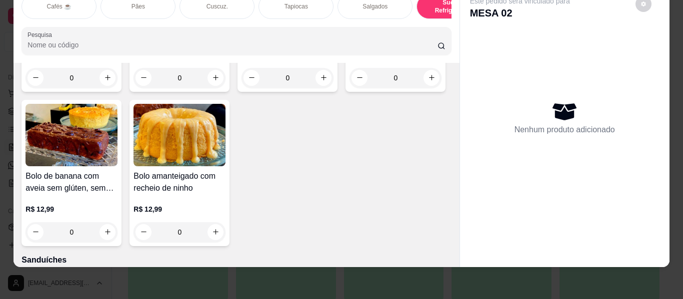
type input "1"
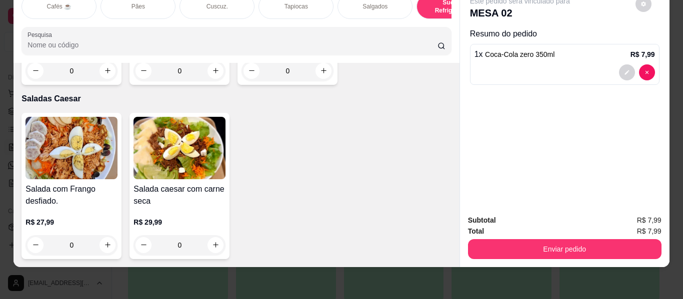
scroll to position [5756, 0]
type input "1"
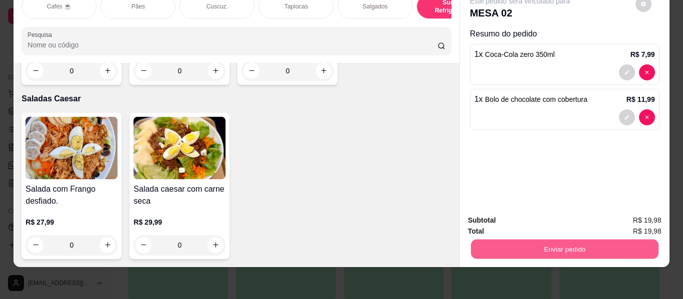
click at [539, 240] on button "Enviar pedido" at bounding box center [563, 249] width 187 height 19
click at [631, 216] on button "Enviar pedido" at bounding box center [635, 217] width 56 height 19
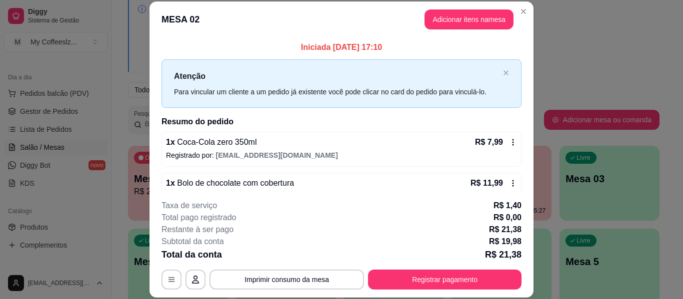
scroll to position [20, 0]
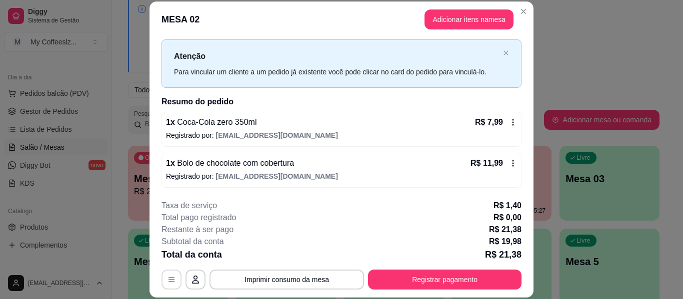
click at [167, 281] on icon "button" at bounding box center [171, 280] width 8 height 8
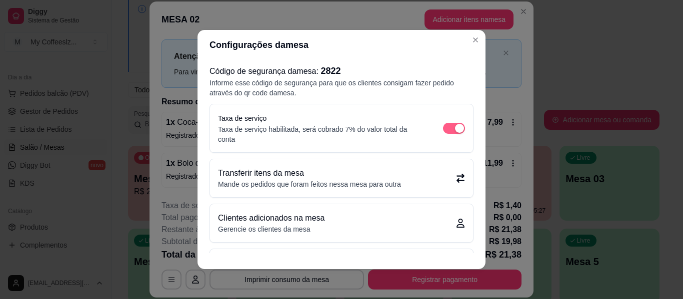
click at [443, 124] on span "button" at bounding box center [454, 128] width 22 height 11
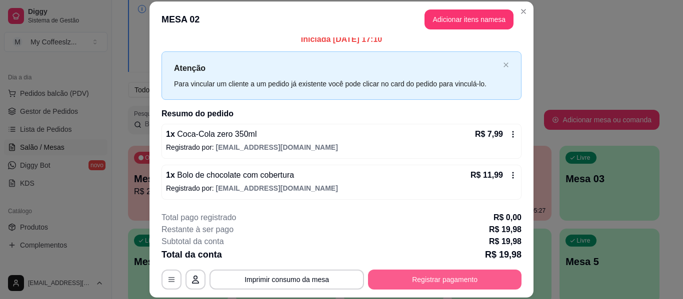
click at [440, 278] on button "Registrar pagamento" at bounding box center [444, 280] width 153 height 20
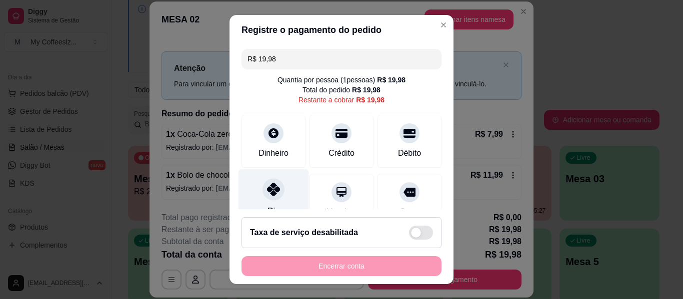
scroll to position [92, 0]
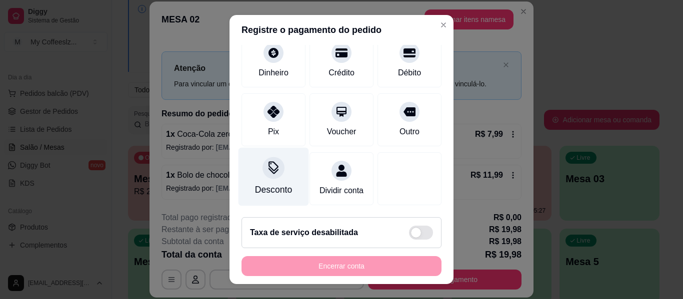
click at [269, 161] on icon at bounding box center [273, 167] width 13 height 13
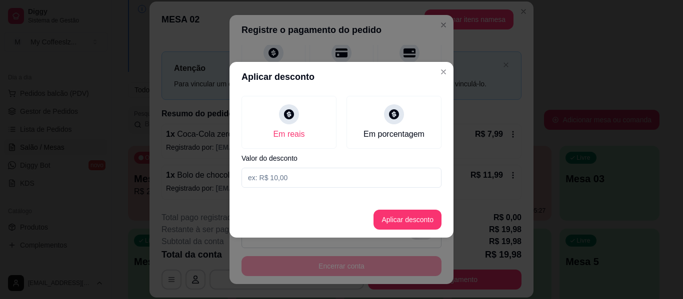
click at [298, 176] on input at bounding box center [341, 178] width 200 height 20
type input "2,00"
click at [387, 221] on button "Aplicar desconto" at bounding box center [407, 219] width 65 height 19
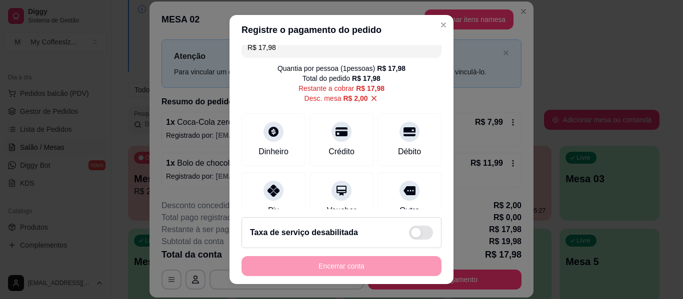
scroll to position [0, 0]
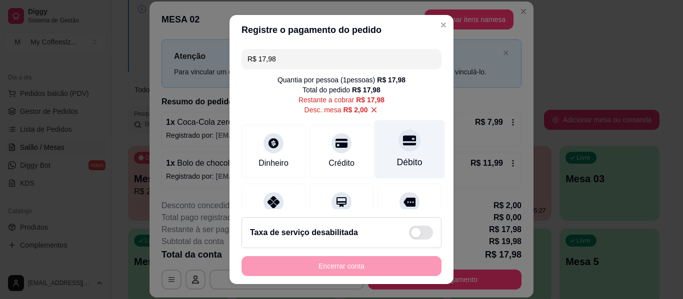
click at [401, 146] on div at bounding box center [409, 140] width 22 height 22
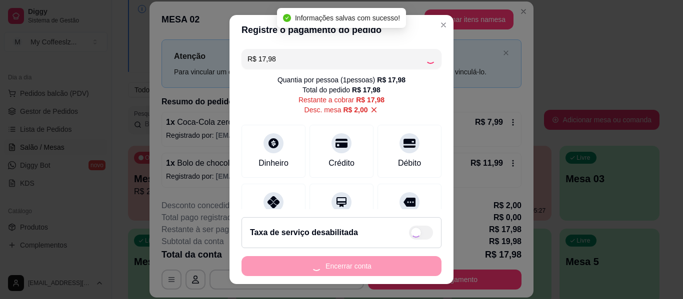
type input "R$ 0,00"
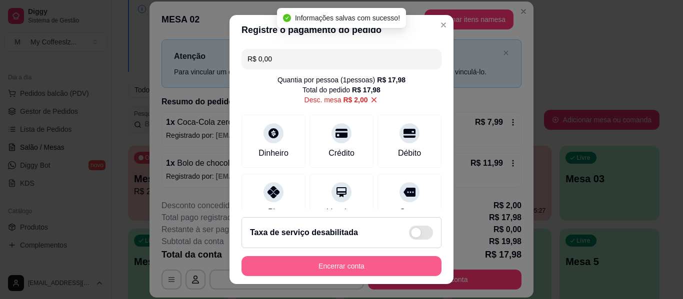
click at [311, 271] on button "Encerrar conta" at bounding box center [341, 266] width 200 height 20
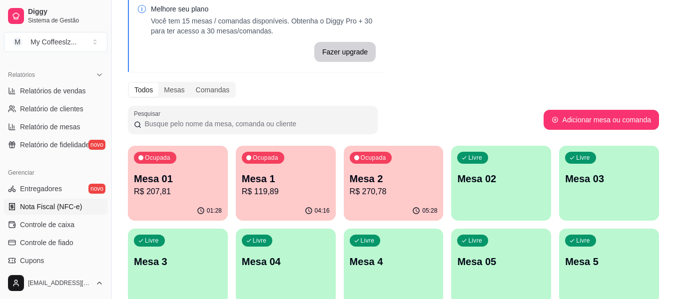
scroll to position [300, 0]
click at [66, 88] on span "Relatórios de vendas" at bounding box center [53, 89] width 66 height 10
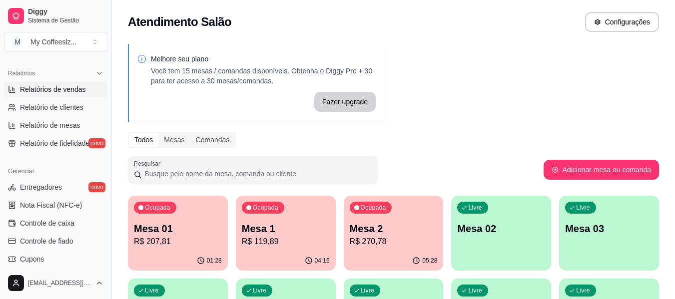
select select "ALL"
select select "0"
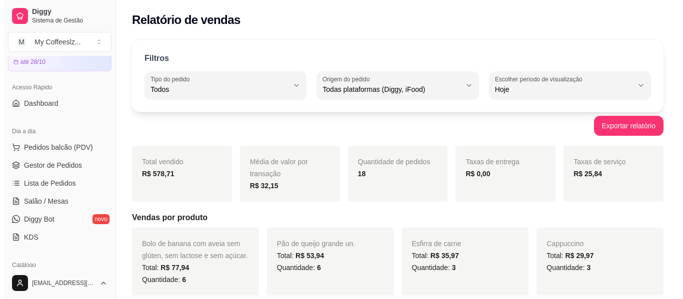
scroll to position [100, 0]
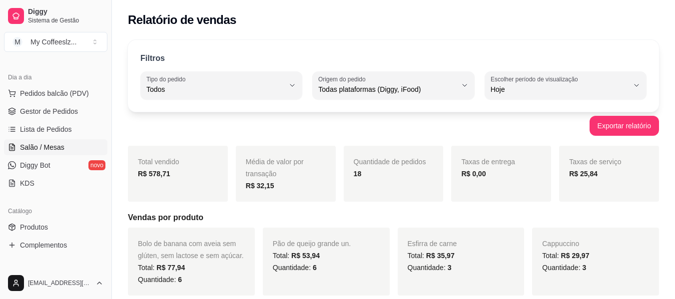
click at [53, 148] on span "Salão / Mesas" at bounding box center [42, 147] width 44 height 10
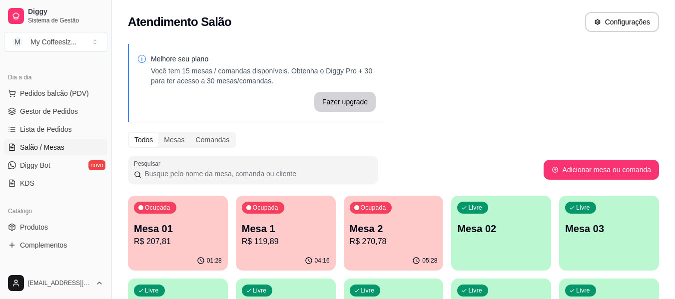
drag, startPoint x: 413, startPoint y: 103, endPoint x: 442, endPoint y: 210, distance: 110.3
click at [414, 103] on div "Melhore seu plano Você tem 15 mesas / comandas disponíveis. Obtenha o Diggy Pro…" at bounding box center [393, 285] width 563 height 494
click at [467, 241] on div "Livre Mesa 02" at bounding box center [501, 227] width 97 height 61
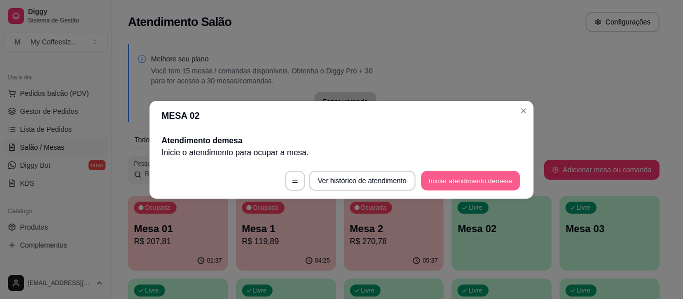
click at [486, 180] on button "Iniciar atendimento de mesa" at bounding box center [470, 180] width 99 height 19
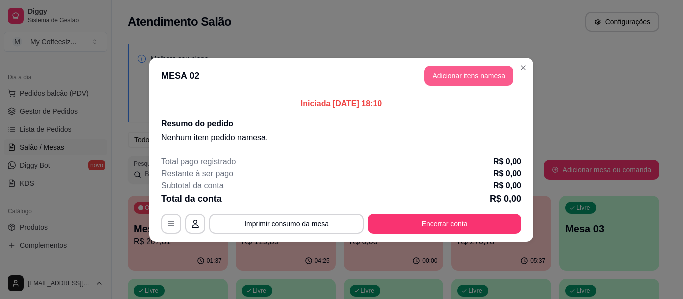
click at [471, 69] on button "Adicionar itens na mesa" at bounding box center [468, 76] width 89 height 20
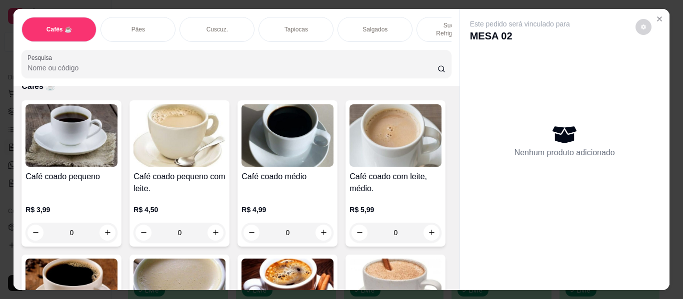
scroll to position [50, 0]
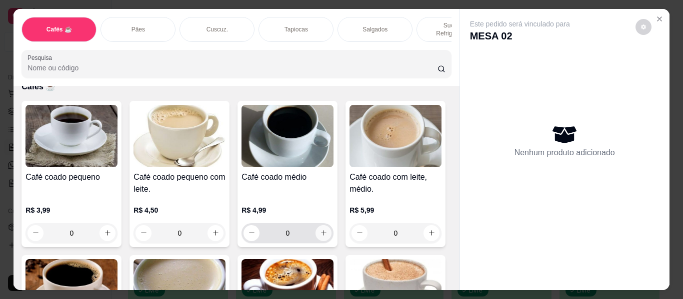
click at [320, 229] on icon "increase-product-quantity" at bounding box center [323, 232] width 7 height 7
type input "1"
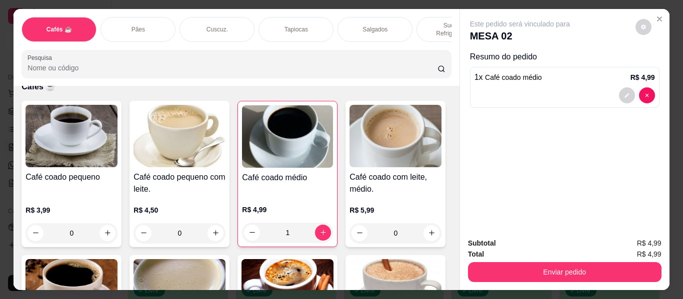
click at [374, 25] on p "Salgados" at bounding box center [374, 29] width 25 height 8
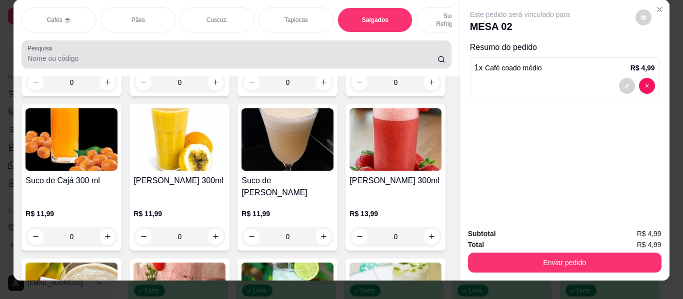
scroll to position [0, 0]
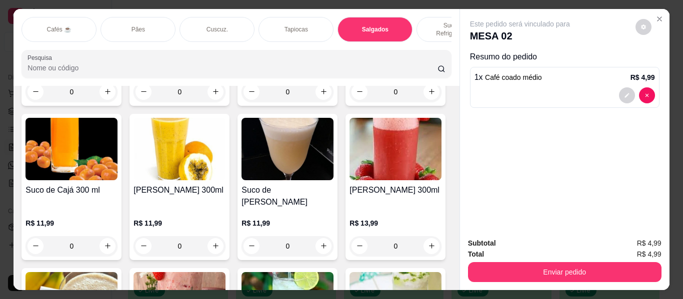
click at [427, 21] on p "Sucos e Refrigerantes" at bounding box center [454, 29] width 58 height 16
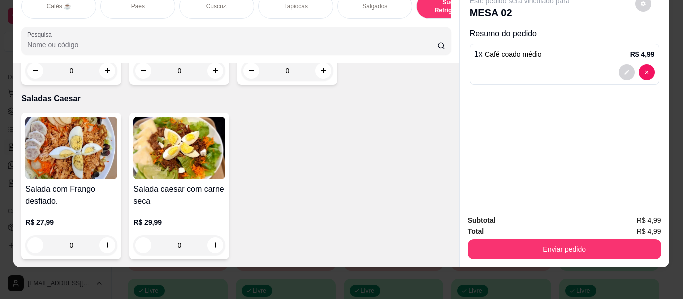
scroll to position [6006, 0]
type input "1"
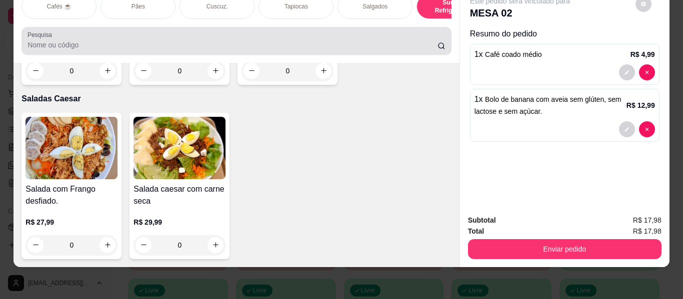
scroll to position [0, 0]
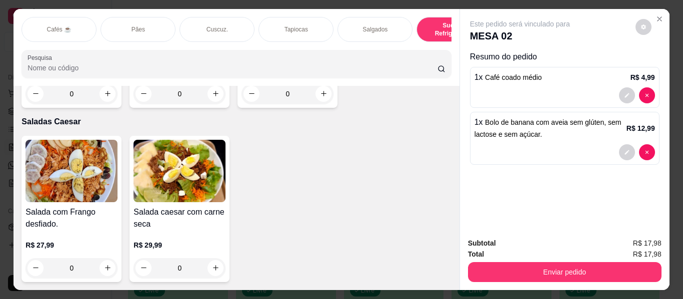
click at [342, 24] on div "Salgados" at bounding box center [374, 29] width 75 height 25
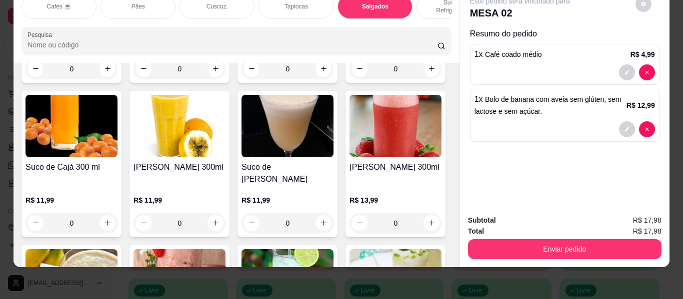
scroll to position [4023, 0]
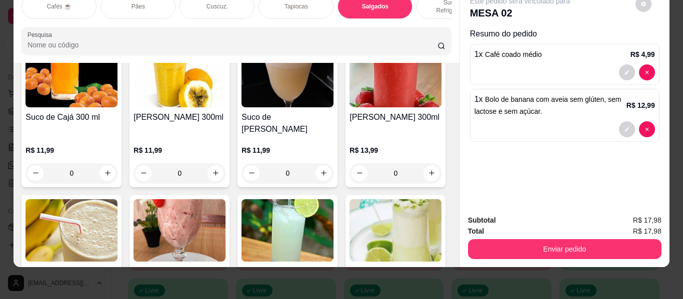
type input "1"
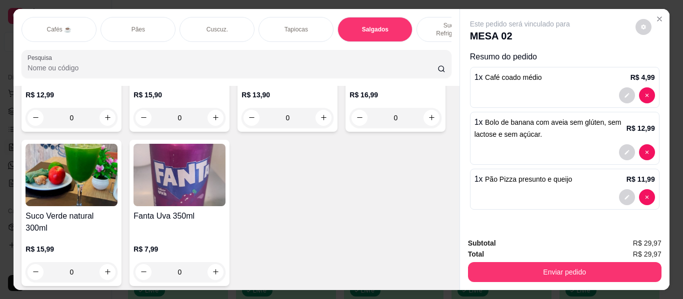
scroll to position [4273, 0]
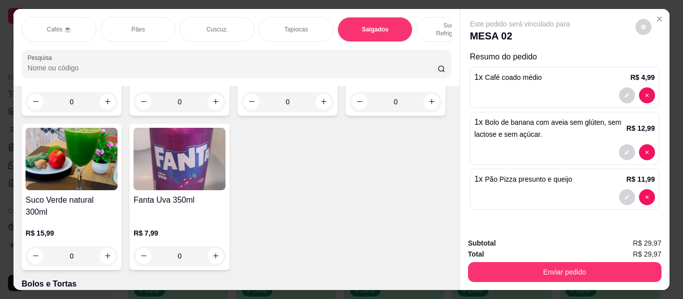
click at [424, 17] on div "Sucos e Refrigerantes" at bounding box center [453, 29] width 75 height 25
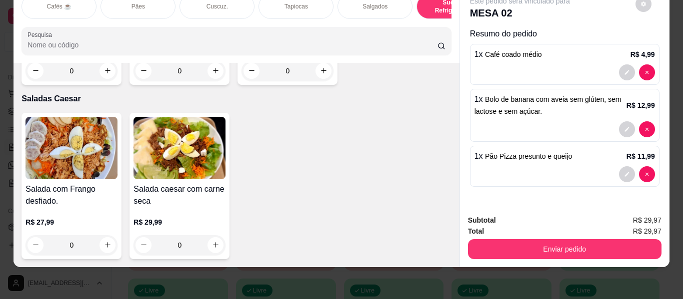
scroll to position [6106, 0]
type input "1"
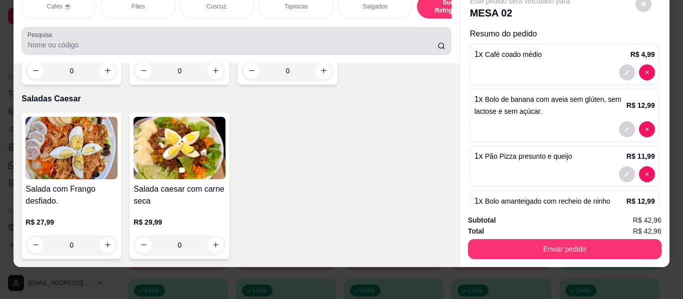
scroll to position [0, 0]
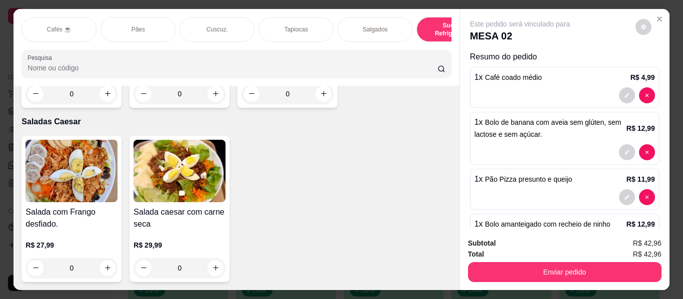
click at [365, 20] on div "Salgados" at bounding box center [374, 29] width 75 height 25
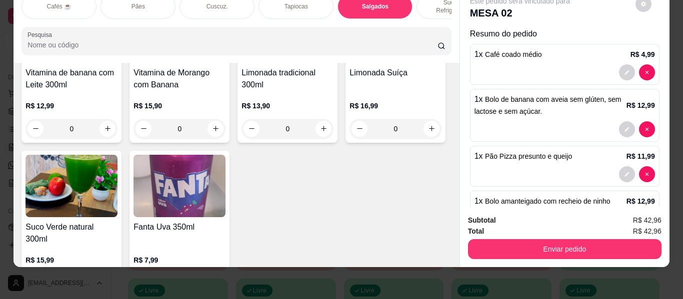
scroll to position [4273, 0]
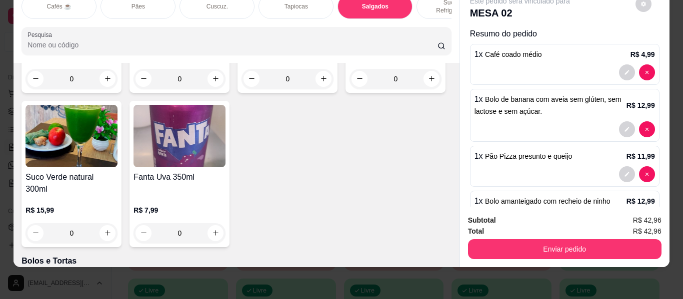
type input "1"
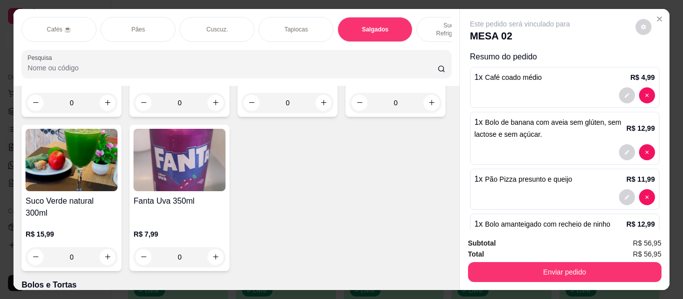
scroll to position [0, 0]
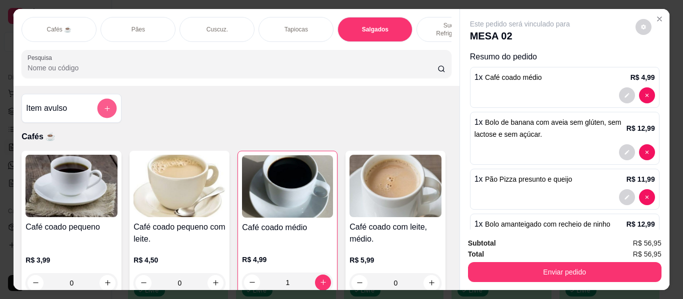
click at [103, 105] on icon "add-separate-item" at bounding box center [106, 108] width 7 height 7
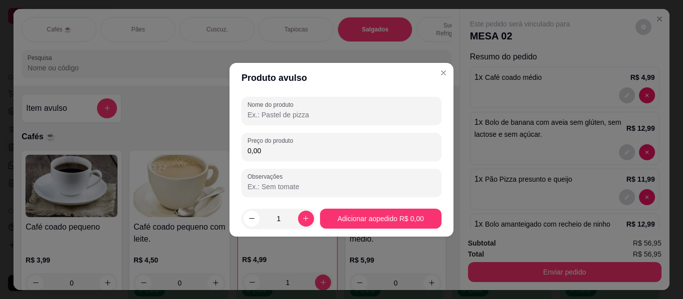
click at [267, 118] on input "Nome do produto" at bounding box center [341, 115] width 188 height 10
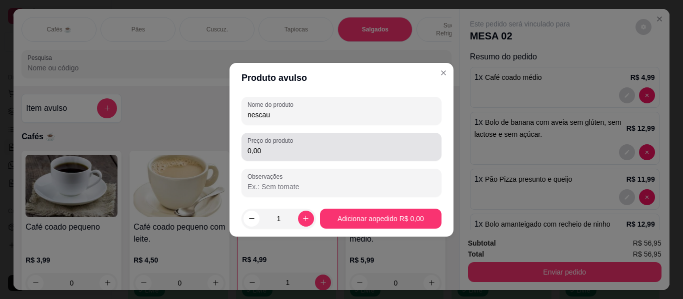
type input "nescau"
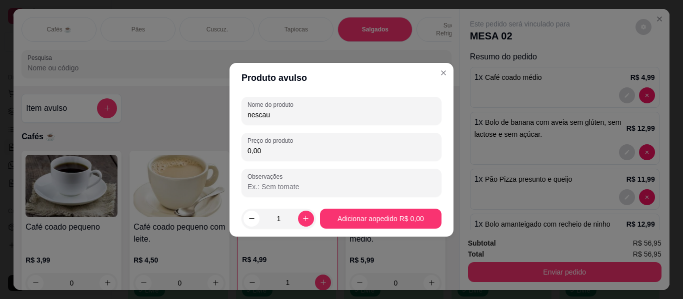
click at [271, 146] on input "0,00" at bounding box center [341, 151] width 188 height 10
type input "5,50"
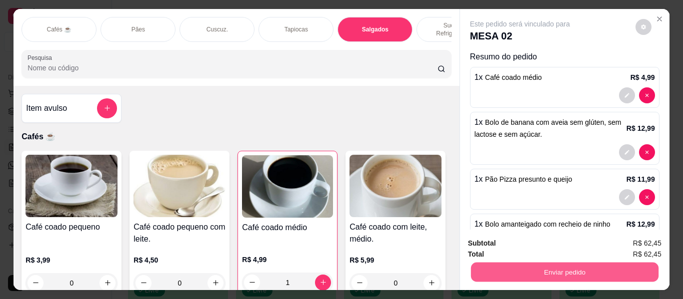
click at [557, 273] on button "Enviar pedido" at bounding box center [563, 272] width 187 height 19
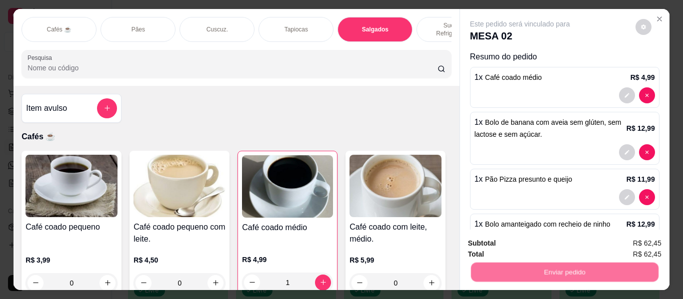
click at [617, 241] on button "Enviar pedido" at bounding box center [635, 244] width 56 height 19
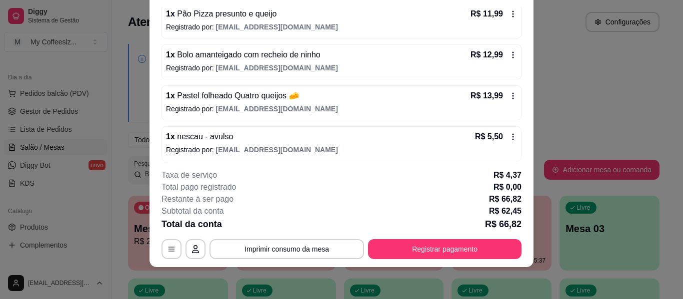
scroll to position [184, 0]
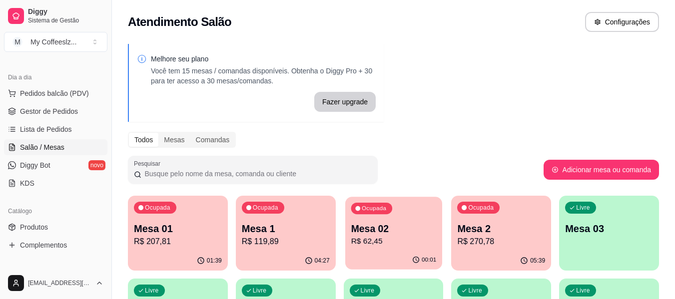
click at [362, 238] on p "R$ 62,45" at bounding box center [393, 241] width 85 height 11
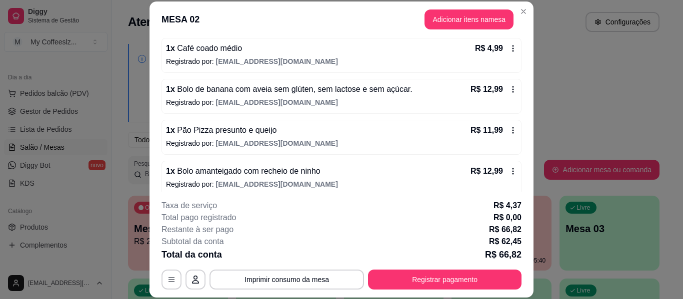
scroll to position [0, 0]
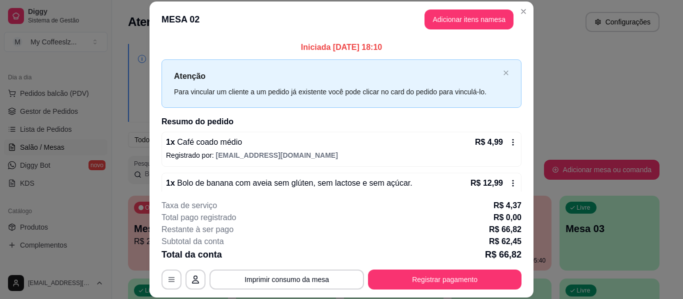
click at [216, 55] on div "Iniciada [DATE] 18:10 Atenção Para vincular um cliente a um pedido já existente…" at bounding box center [341, 206] width 360 height 330
click at [195, 36] on header "MESA 02 Adicionar itens na mesa" at bounding box center [341, 19] width 384 height 36
click at [214, 35] on header "MESA 02 Adicionar itens na mesa" at bounding box center [341, 19] width 384 height 36
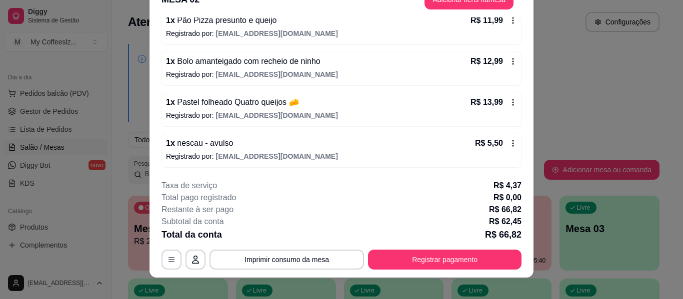
scroll to position [30, 0]
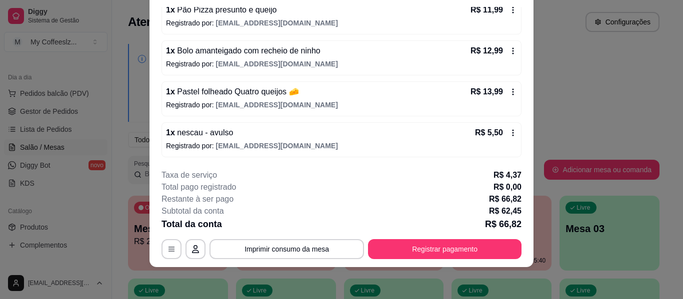
click at [240, 158] on div "Iniciada [DATE] 18:10 Atenção Para vincular um cliente a um pedido já existente…" at bounding box center [341, 84] width 384 height 154
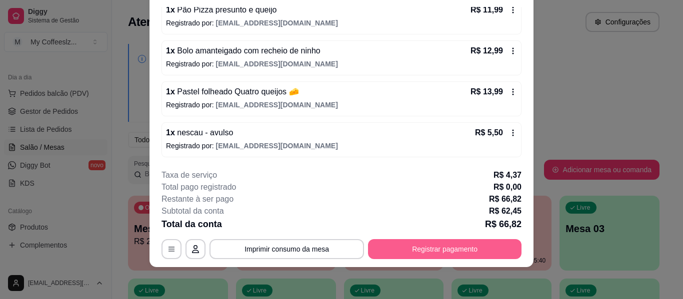
click at [403, 252] on button "Registrar pagamento" at bounding box center [444, 249] width 153 height 20
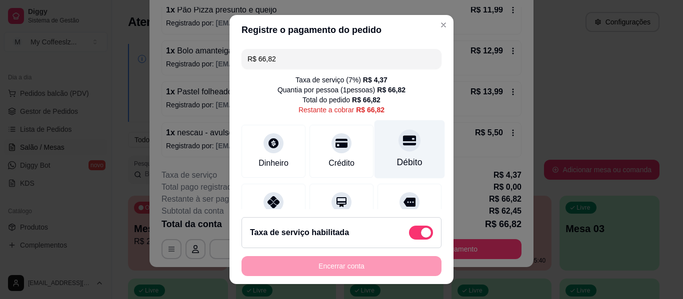
click at [382, 144] on div "Débito" at bounding box center [409, 149] width 70 height 58
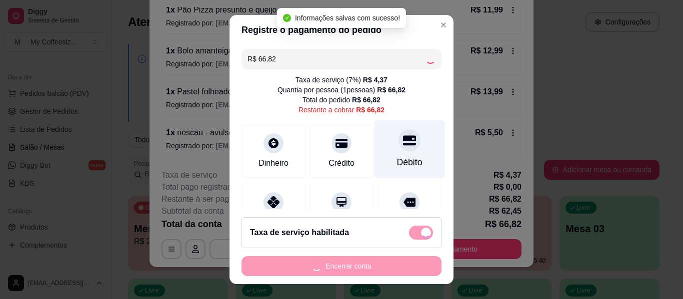
type input "R$ 0,00"
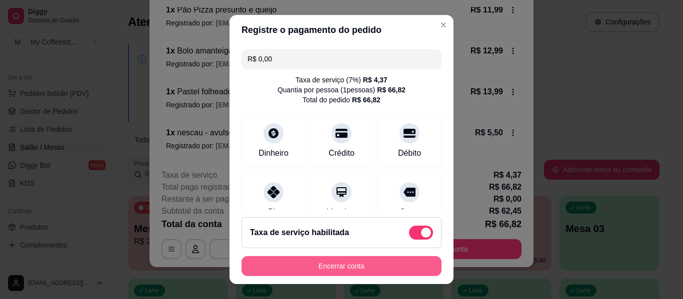
click at [348, 269] on button "Encerrar conta" at bounding box center [341, 266] width 200 height 20
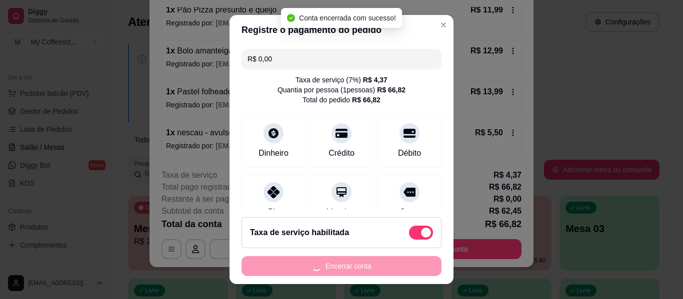
scroll to position [0, 0]
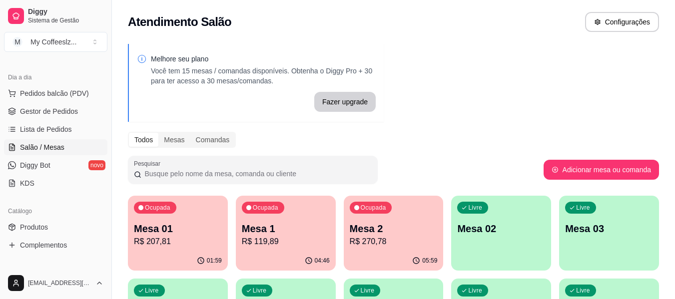
click at [513, 242] on div "Livre Mesa 02" at bounding box center [501, 227] width 100 height 63
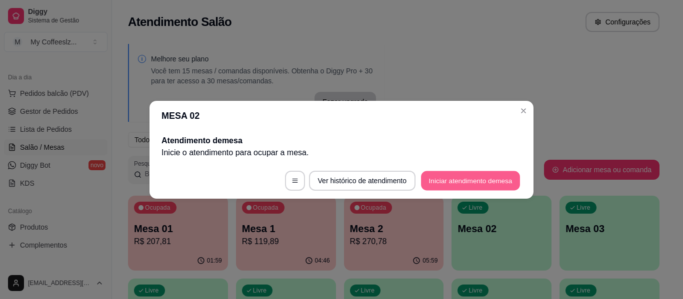
click at [475, 179] on button "Iniciar atendimento de mesa" at bounding box center [470, 180] width 99 height 19
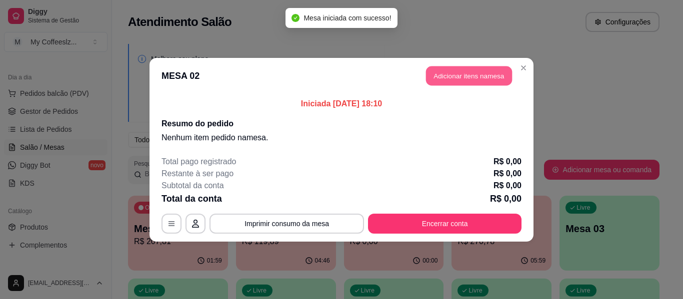
click at [442, 77] on button "Adicionar itens na mesa" at bounding box center [469, 75] width 86 height 19
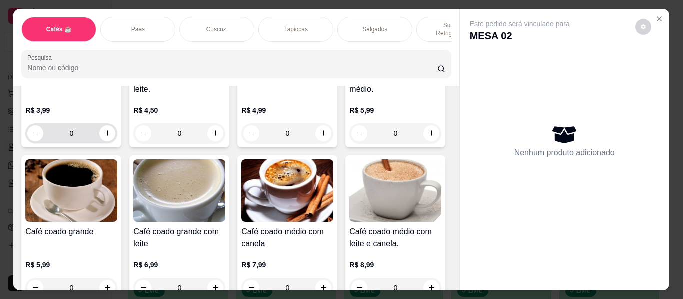
scroll to position [250, 0]
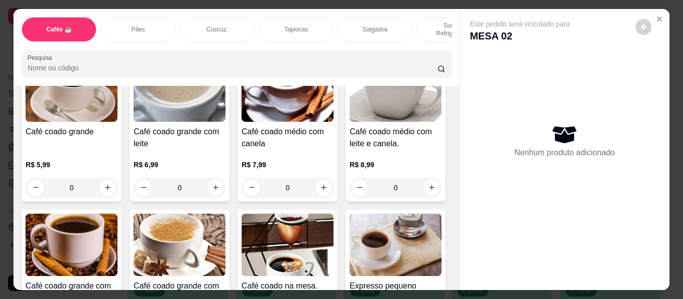
click at [428, 37] on icon "increase-product-quantity" at bounding box center [431, 33] width 7 height 7
type input "2"
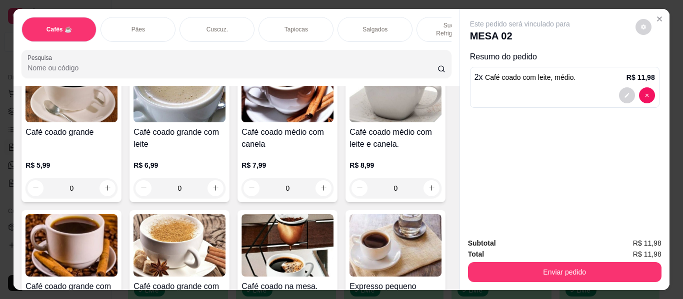
click at [389, 19] on div "Salgados" at bounding box center [374, 29] width 75 height 25
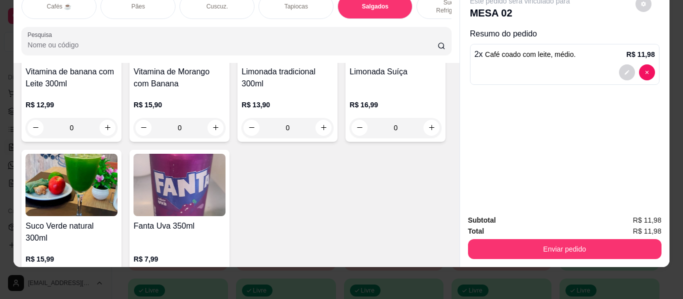
scroll to position [4174, 0]
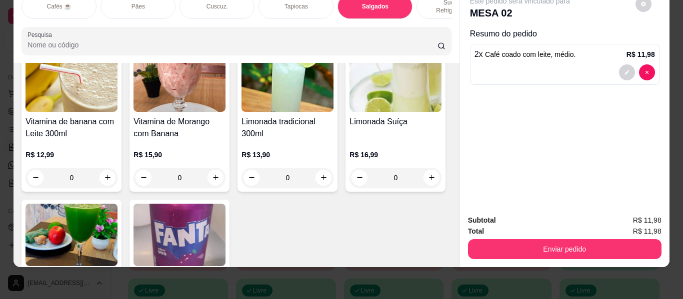
type input "1"
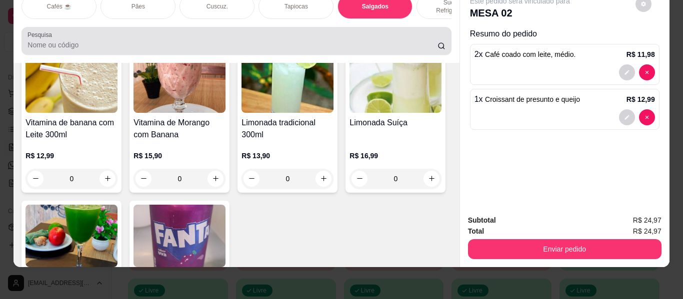
scroll to position [0, 0]
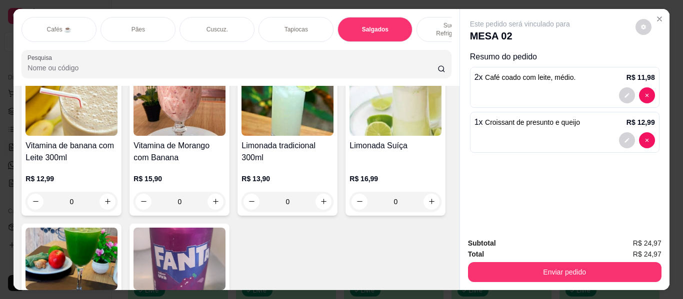
click at [434, 21] on p "Sucos e Refrigerantes" at bounding box center [454, 29] width 58 height 16
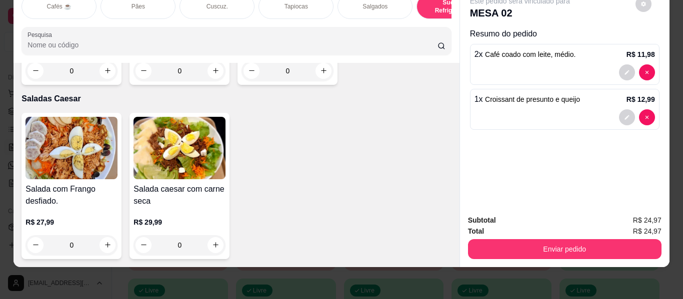
scroll to position [6157, 0]
type input "1"
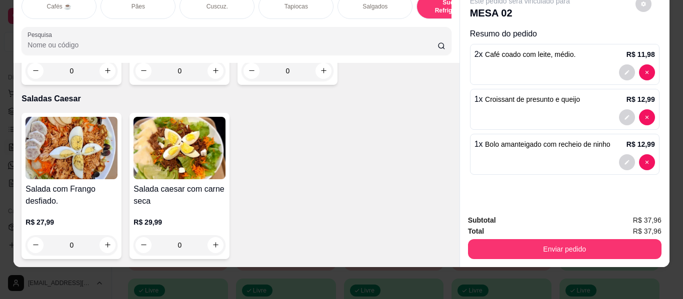
scroll to position [6158, 0]
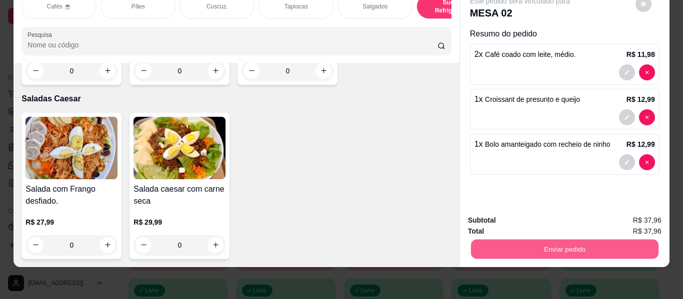
click at [510, 240] on button "Enviar pedido" at bounding box center [563, 249] width 187 height 19
click at [627, 214] on button "Enviar pedido" at bounding box center [635, 216] width 56 height 19
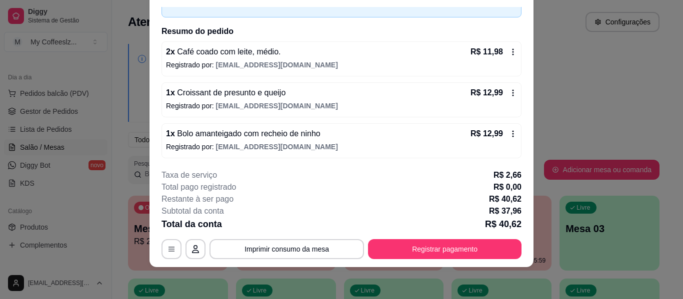
scroll to position [61, 0]
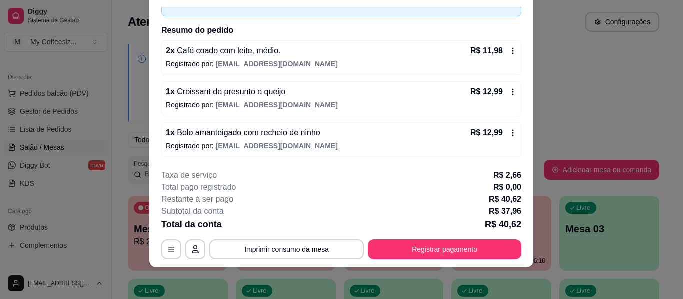
click at [500, 45] on div "R$ 11,98" at bounding box center [493, 51] width 46 height 12
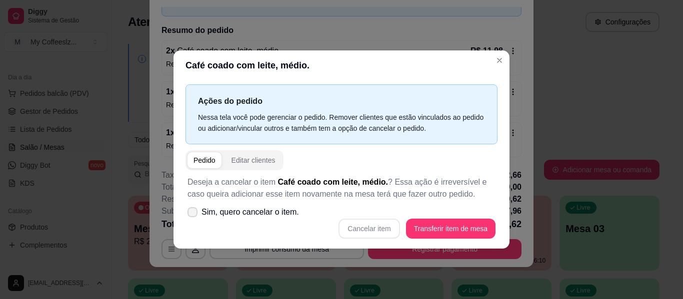
click at [195, 209] on icon at bounding box center [192, 212] width 8 height 6
click at [193, 214] on input "Sim, quero cancelar o item." at bounding box center [190, 217] width 6 height 6
checkbox input "true"
click at [376, 223] on button "Cancelar item" at bounding box center [368, 228] width 59 height 19
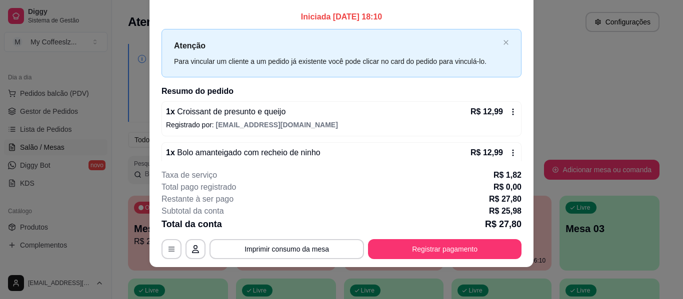
scroll to position [0, 0]
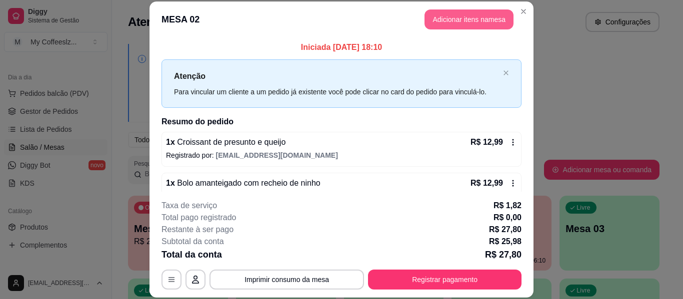
click at [478, 17] on button "Adicionar itens na mesa" at bounding box center [468, 19] width 89 height 20
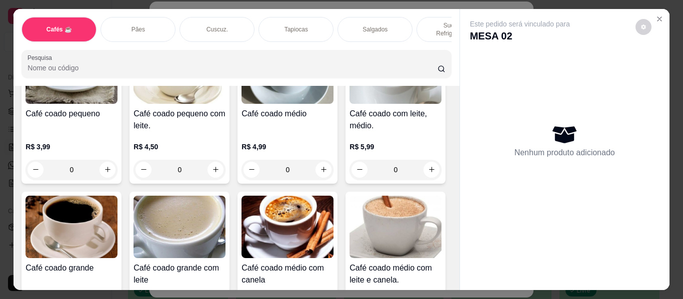
scroll to position [100, 0]
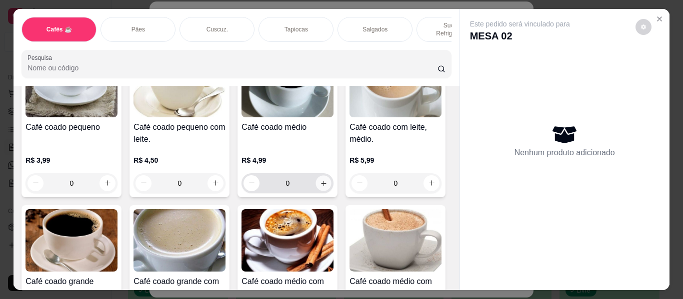
click at [320, 180] on icon "increase-product-quantity" at bounding box center [323, 183] width 7 height 7
type input "2"
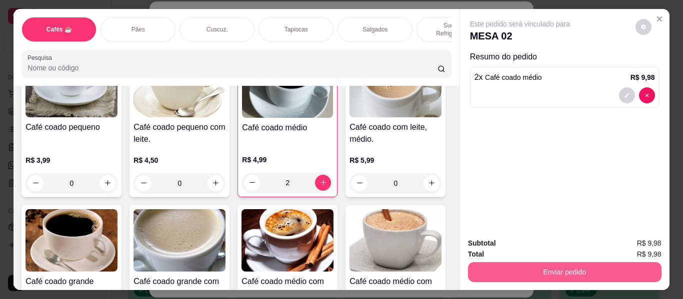
click at [529, 270] on button "Enviar pedido" at bounding box center [564, 272] width 193 height 20
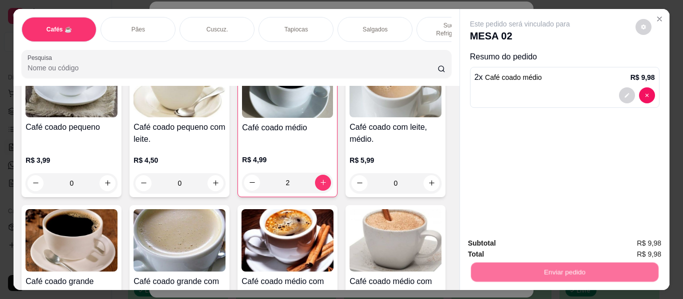
click at [642, 241] on button "Enviar pedido" at bounding box center [635, 243] width 56 height 19
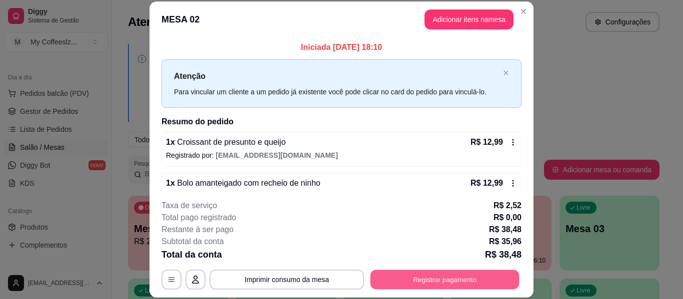
click at [478, 282] on button "Registrar pagamento" at bounding box center [444, 279] width 149 height 19
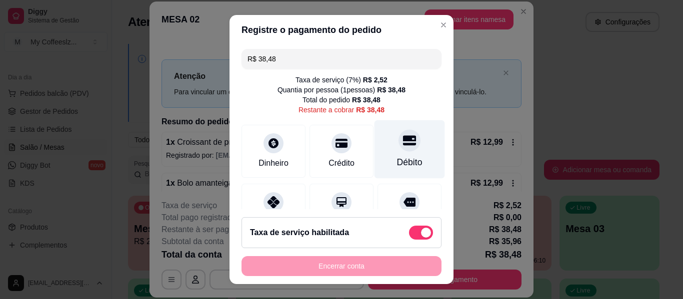
click at [398, 143] on div at bounding box center [409, 140] width 22 height 22
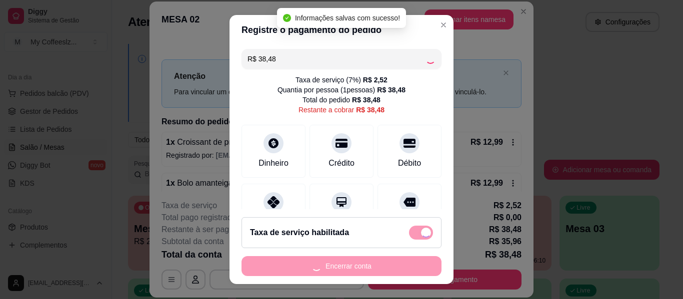
type input "R$ 0,00"
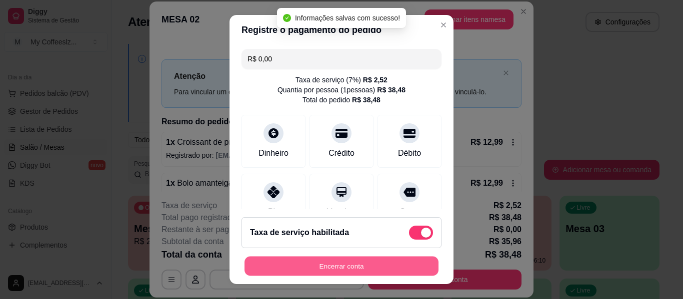
click at [343, 271] on button "Encerrar conta" at bounding box center [341, 266] width 194 height 19
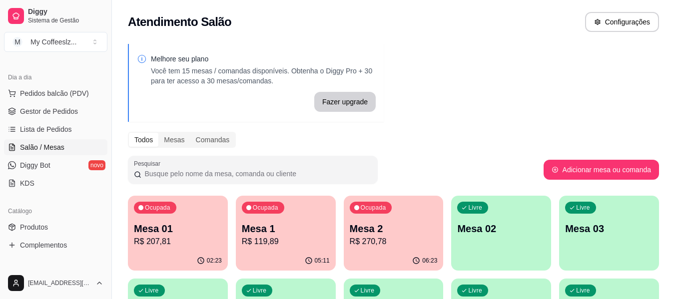
click at [507, 245] on div "Livre Mesa 02" at bounding box center [501, 227] width 100 height 63
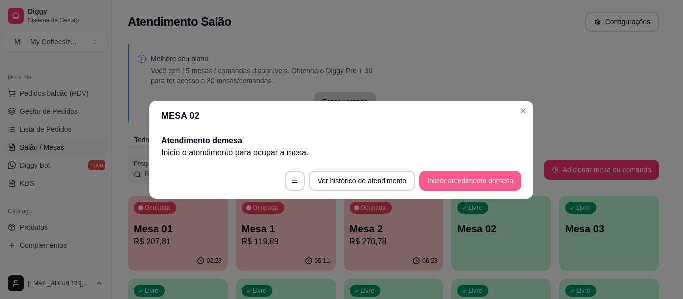
click at [460, 177] on button "Iniciar atendimento de mesa" at bounding box center [470, 181] width 102 height 20
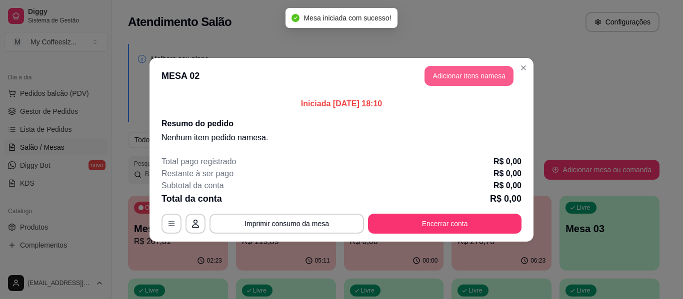
click at [491, 72] on button "Adicionar itens na mesa" at bounding box center [468, 76] width 89 height 20
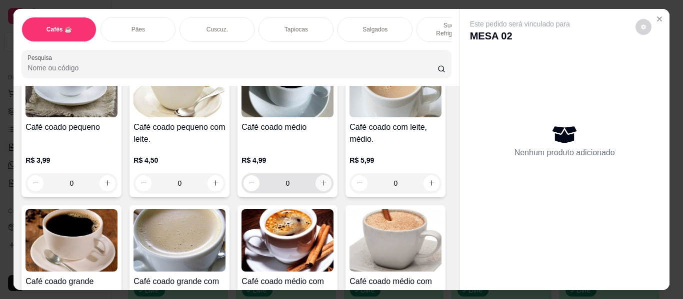
click at [324, 175] on button "increase-product-quantity" at bounding box center [323, 183] width 16 height 16
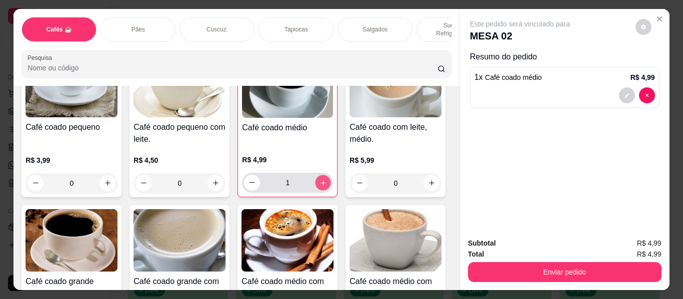
click at [324, 175] on button "increase-product-quantity" at bounding box center [322, 182] width 15 height 15
type input "2"
click at [264, 17] on div "Tapiocas" at bounding box center [295, 29] width 75 height 25
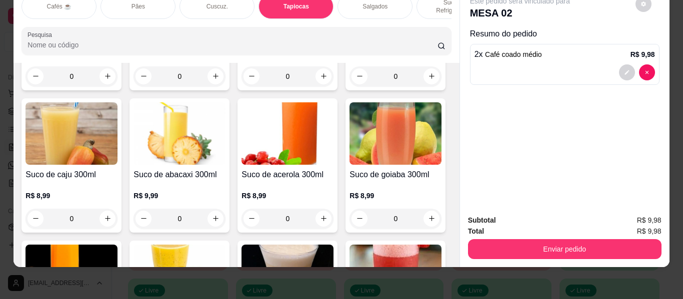
scroll to position [3826, 0]
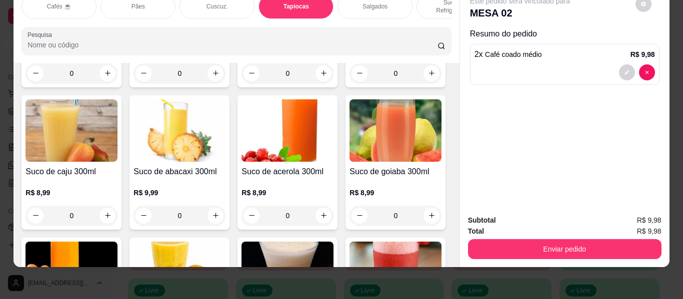
type input "1"
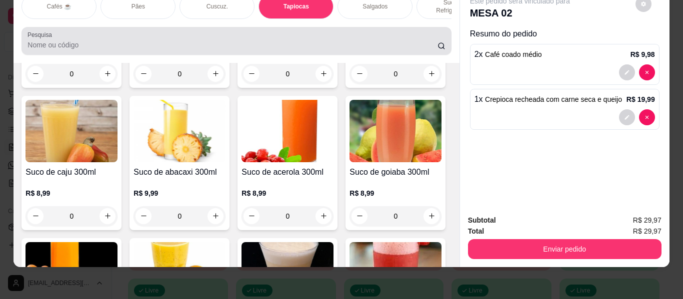
scroll to position [0, 0]
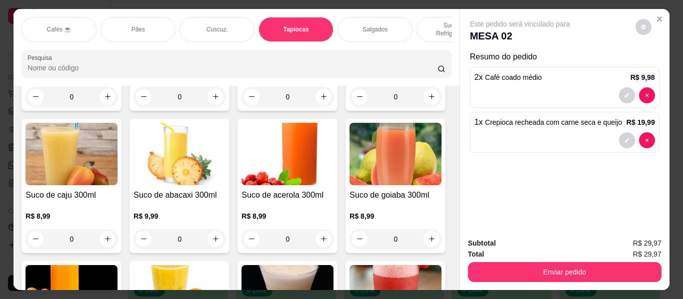
click at [429, 21] on p "Sucos e Refrigerantes" at bounding box center [454, 29] width 58 height 16
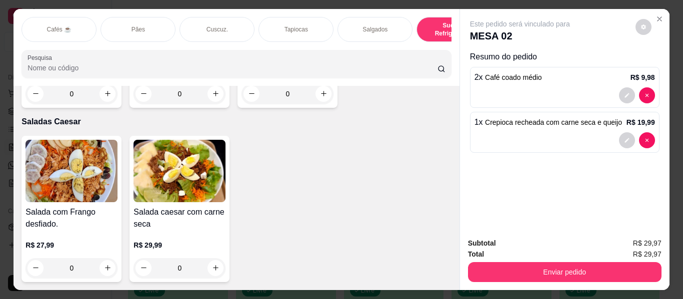
scroll to position [5657, 0]
type input "1"
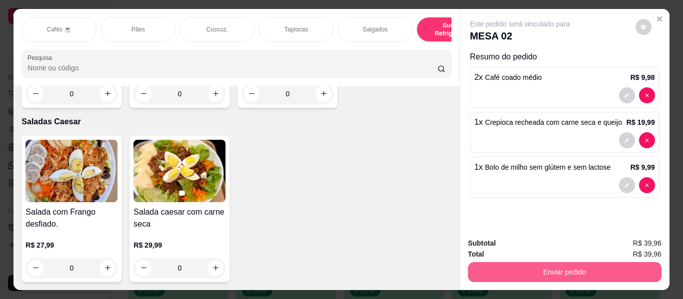
click at [515, 272] on button "Enviar pedido" at bounding box center [564, 272] width 193 height 20
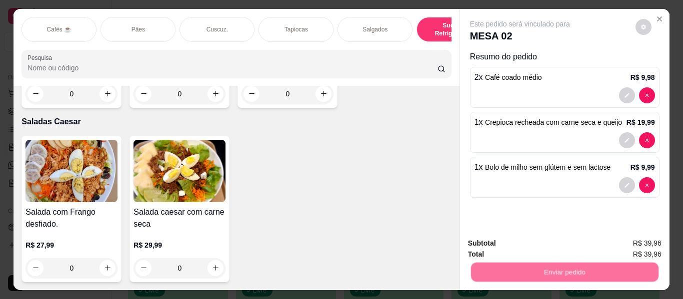
click at [622, 243] on button "Enviar pedido" at bounding box center [635, 244] width 56 height 19
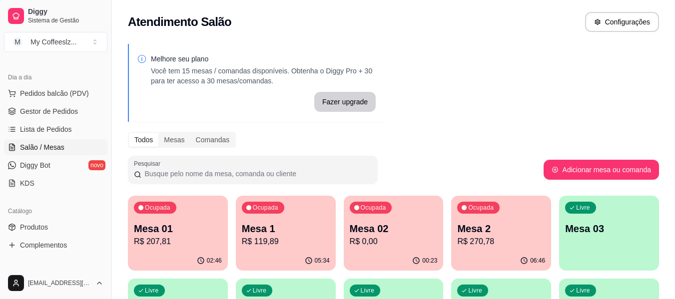
click at [378, 228] on p "Mesa 02" at bounding box center [394, 229] width 88 height 14
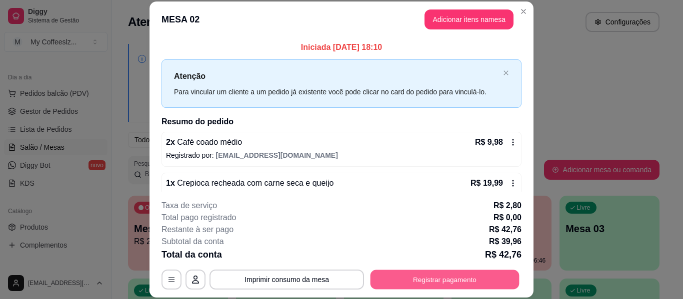
click at [407, 284] on button "Registrar pagamento" at bounding box center [444, 279] width 149 height 19
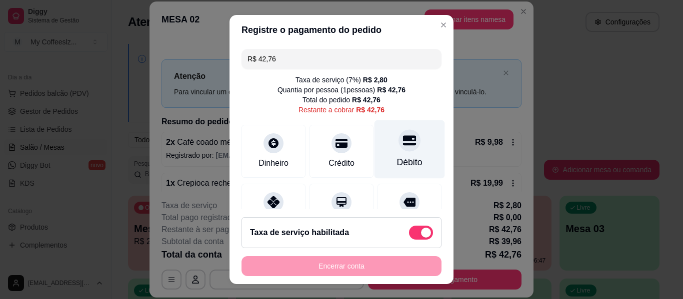
click at [406, 144] on div "Débito" at bounding box center [409, 149] width 70 height 58
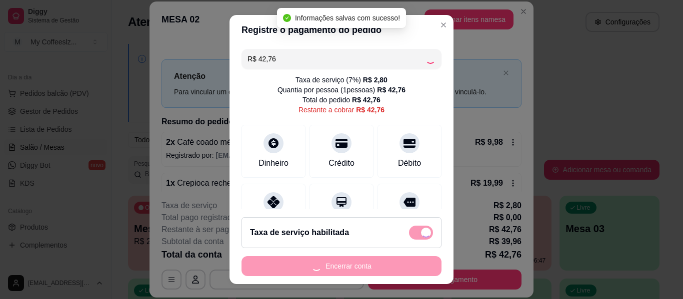
type input "R$ 0,00"
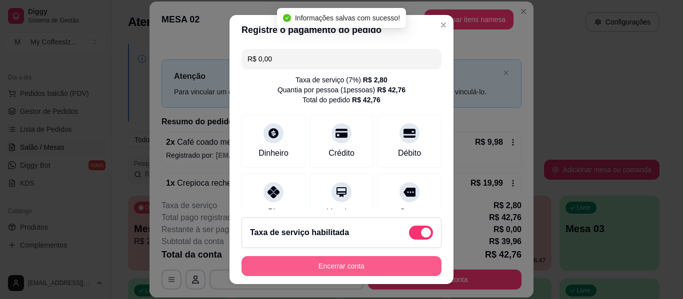
click at [335, 269] on button "Encerrar conta" at bounding box center [341, 266] width 200 height 20
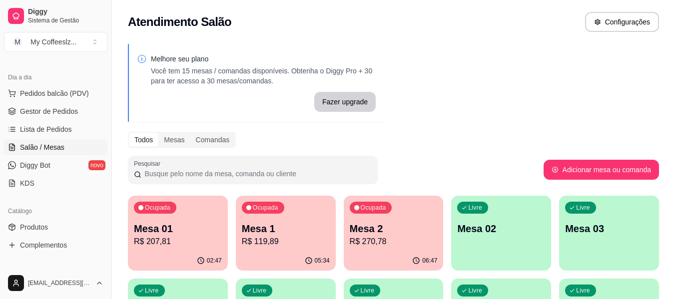
click at [498, 246] on div "Livre Mesa 02" at bounding box center [501, 227] width 100 height 63
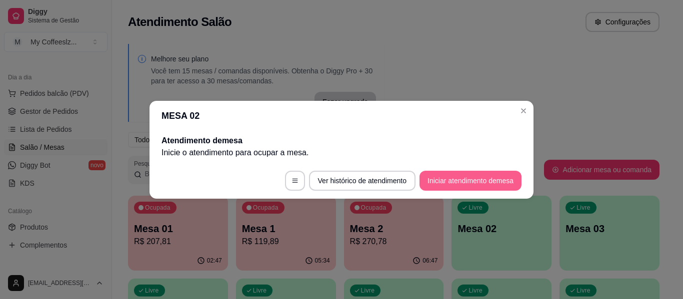
click at [480, 178] on button "Iniciar atendimento de mesa" at bounding box center [470, 181] width 102 height 20
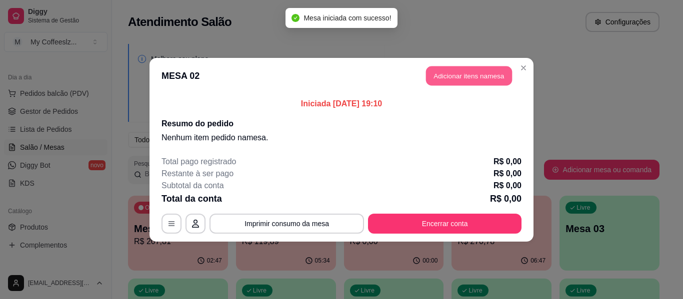
click at [459, 76] on button "Adicionar itens na mesa" at bounding box center [469, 75] width 86 height 19
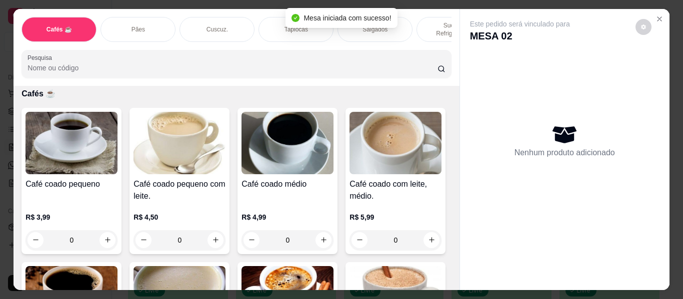
scroll to position [100, 0]
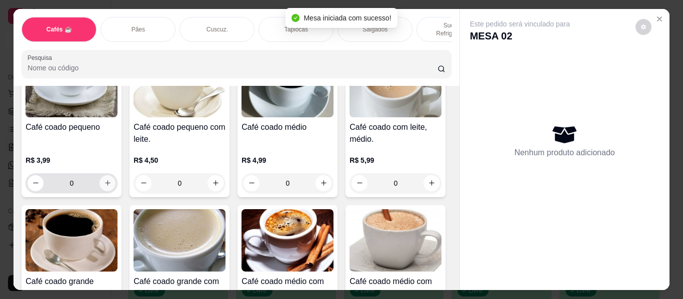
click at [105, 181] on icon "increase-product-quantity" at bounding box center [107, 183] width 5 height 5
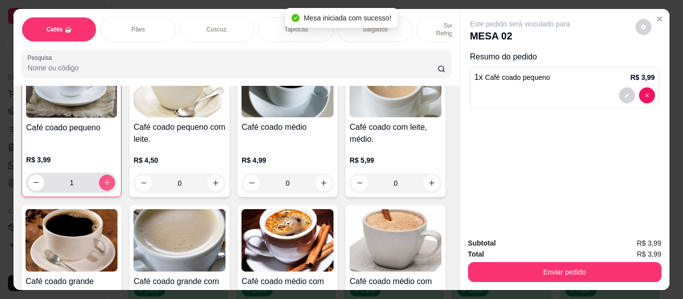
scroll to position [100, 0]
click at [103, 179] on icon "increase-product-quantity" at bounding box center [106, 181] width 7 height 7
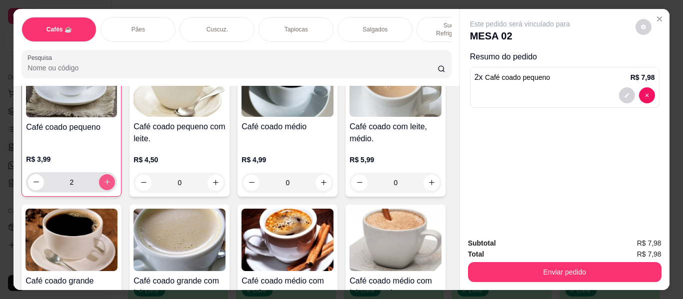
click at [103, 179] on icon "increase-product-quantity" at bounding box center [106, 181] width 7 height 7
type input "3"
click at [196, 18] on div "Cuscuz." at bounding box center [216, 29] width 75 height 25
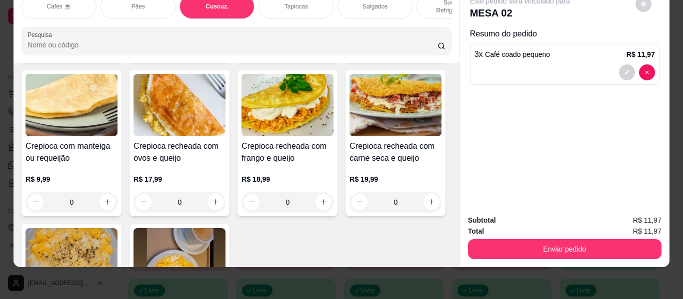
scroll to position [2743, 0]
type input "1"
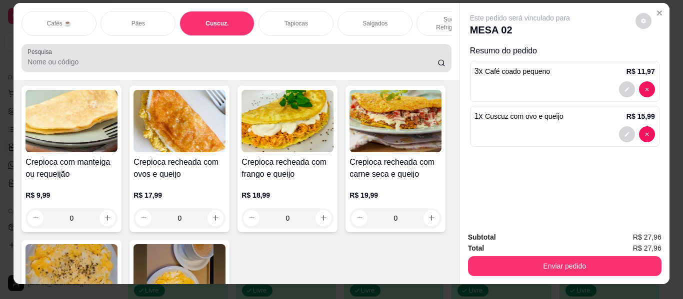
scroll to position [0, 0]
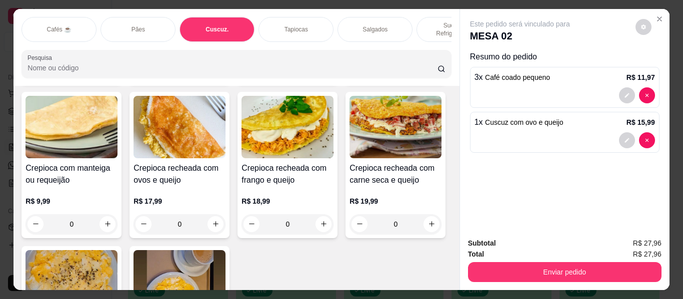
click at [426, 22] on p "Sucos e Refrigerantes" at bounding box center [454, 29] width 58 height 16
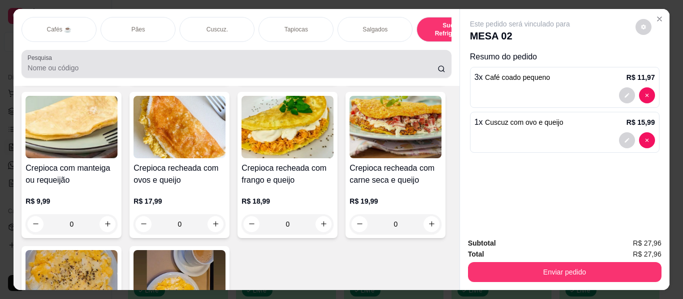
scroll to position [27, 0]
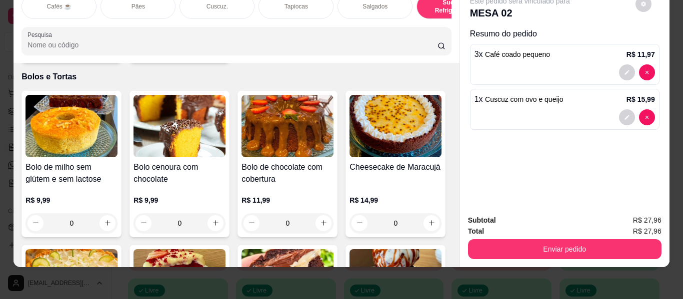
type input "1"
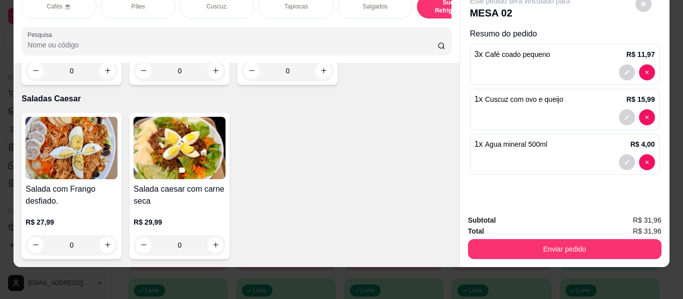
scroll to position [5656, 0]
type input "1"
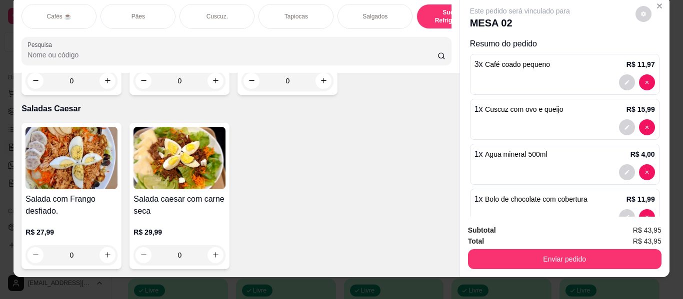
scroll to position [0, 0]
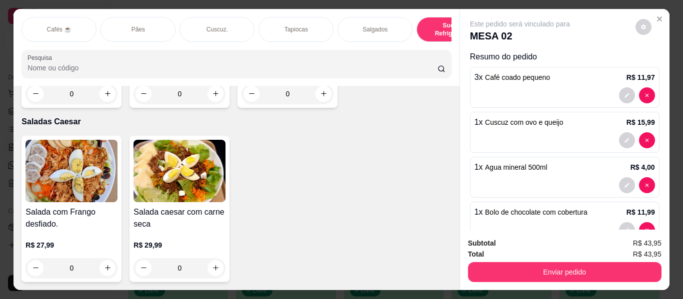
click at [284, 25] on p "Tapiocas" at bounding box center [295, 29] width 23 height 8
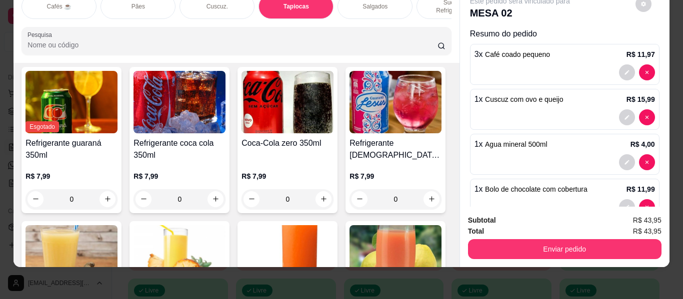
scroll to position [3726, 0]
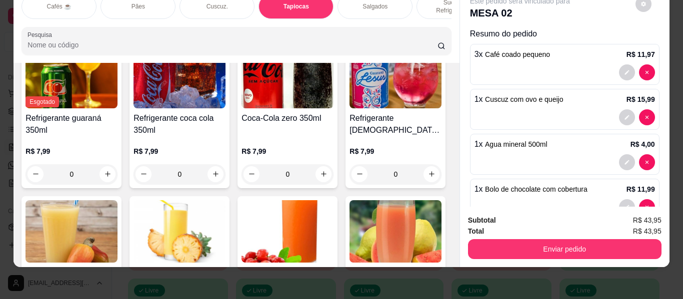
type input "1"
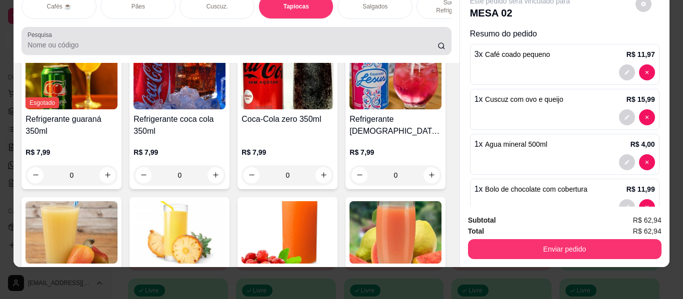
scroll to position [0, 0]
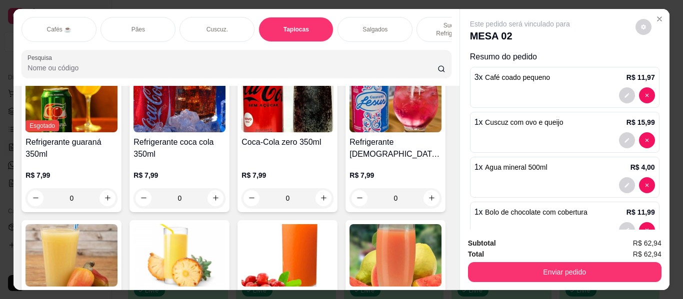
click at [397, 20] on div "Salgados" at bounding box center [374, 29] width 75 height 25
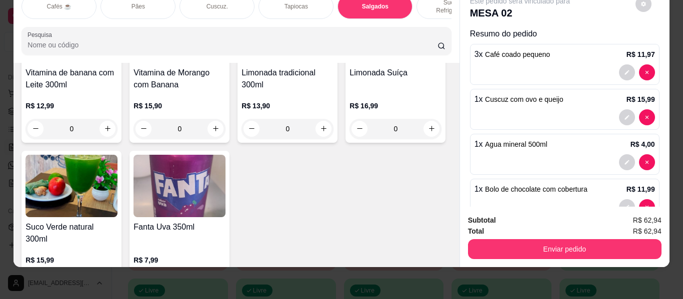
scroll to position [4124, 0]
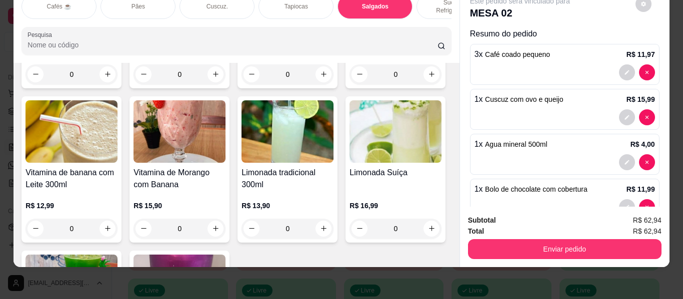
type input "1"
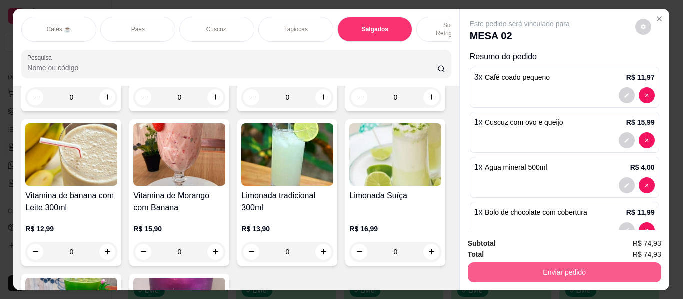
click at [545, 266] on button "Enviar pedido" at bounding box center [564, 272] width 193 height 20
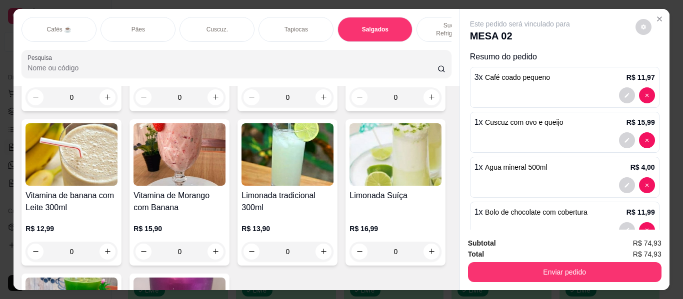
click at [428, 21] on p "Sucos e Refrigerantes" at bounding box center [454, 29] width 58 height 16
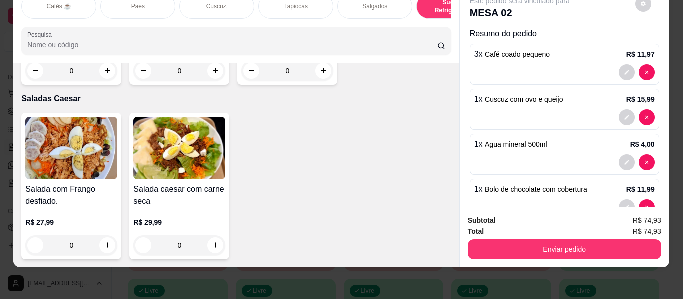
scroll to position [6106, 0]
type input "1"
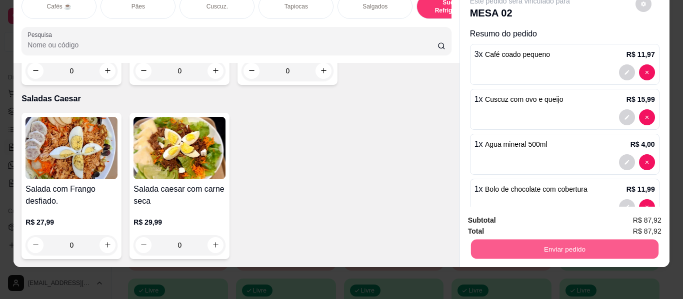
click at [492, 247] on button "Enviar pedido" at bounding box center [563, 249] width 187 height 19
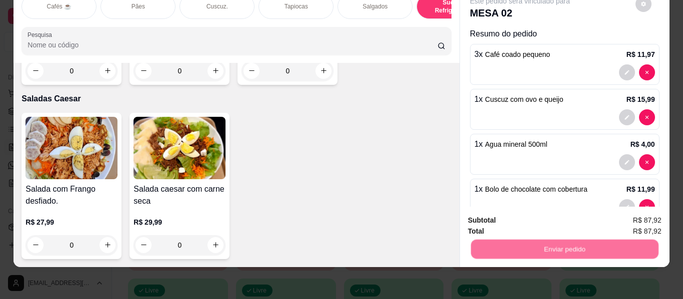
click at [663, 212] on button "Enviar pedido" at bounding box center [635, 216] width 56 height 19
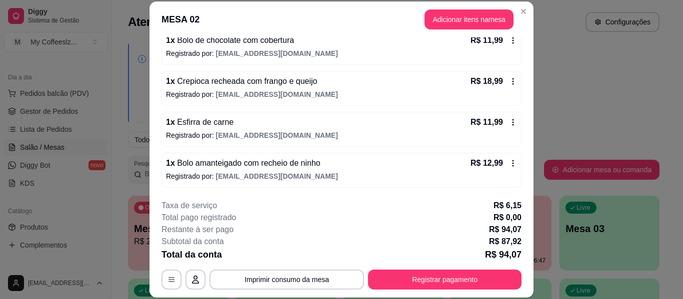
scroll to position [30, 0]
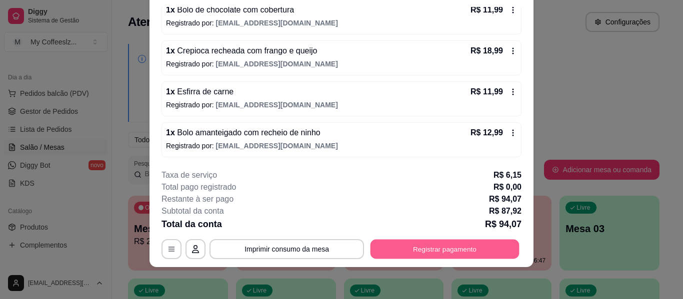
click at [412, 242] on button "Registrar pagamento" at bounding box center [444, 249] width 149 height 19
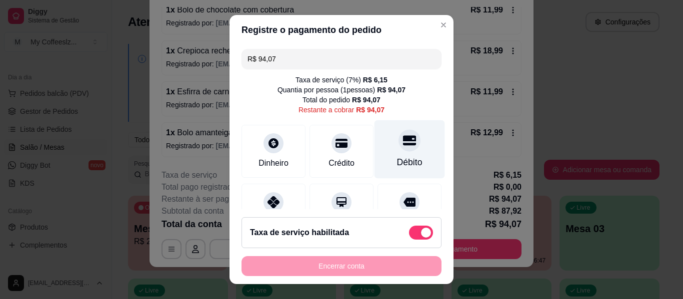
click at [397, 162] on div "Débito" at bounding box center [409, 162] width 25 height 13
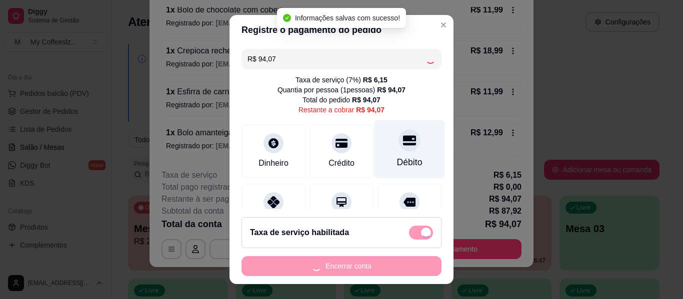
type input "R$ 0,00"
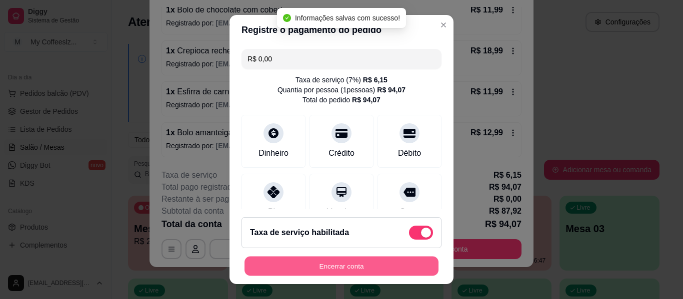
click at [364, 263] on button "Encerrar conta" at bounding box center [341, 266] width 194 height 19
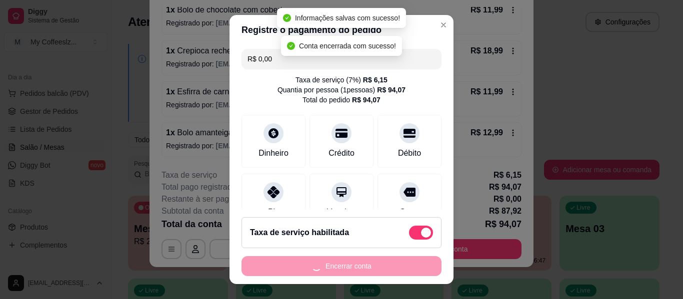
scroll to position [0, 0]
